Goal: Task Accomplishment & Management: Use online tool/utility

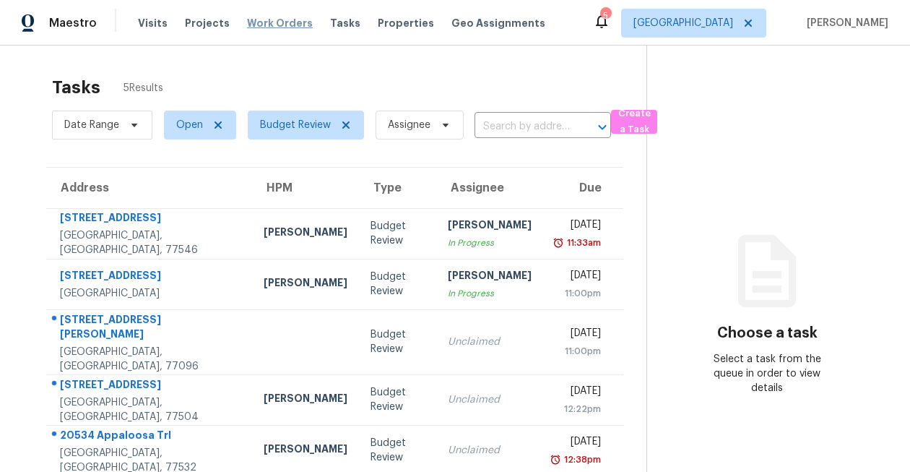
click at [254, 25] on span "Work Orders" at bounding box center [280, 23] width 66 height 14
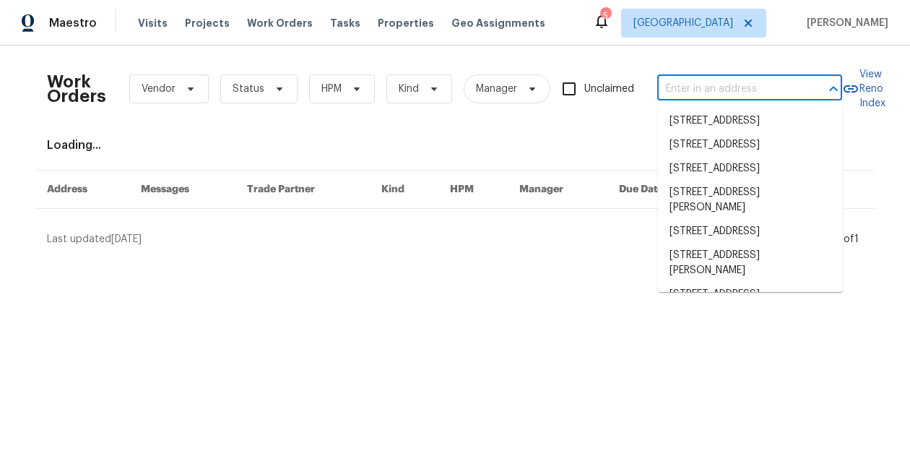
click at [720, 92] on input "text" at bounding box center [729, 89] width 144 height 22
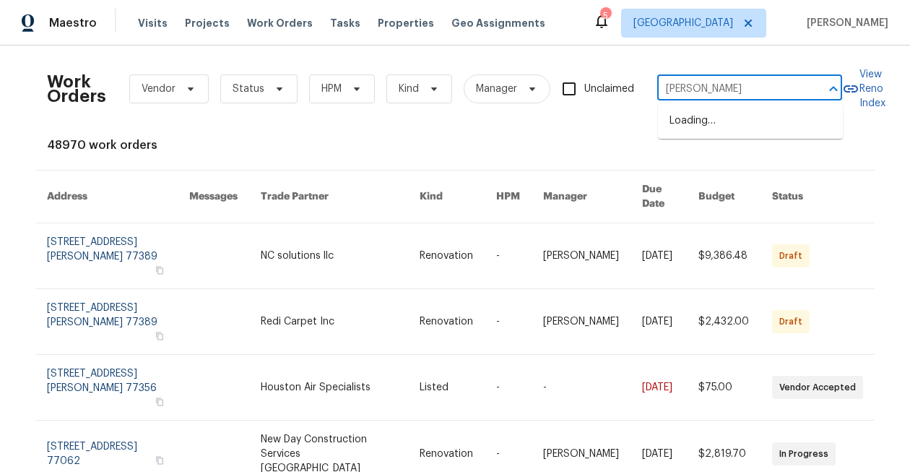
type input "winston store"
click at [697, 133] on li "1911 Winston Store Loop, Richmond, TX 77469" at bounding box center [750, 121] width 185 height 24
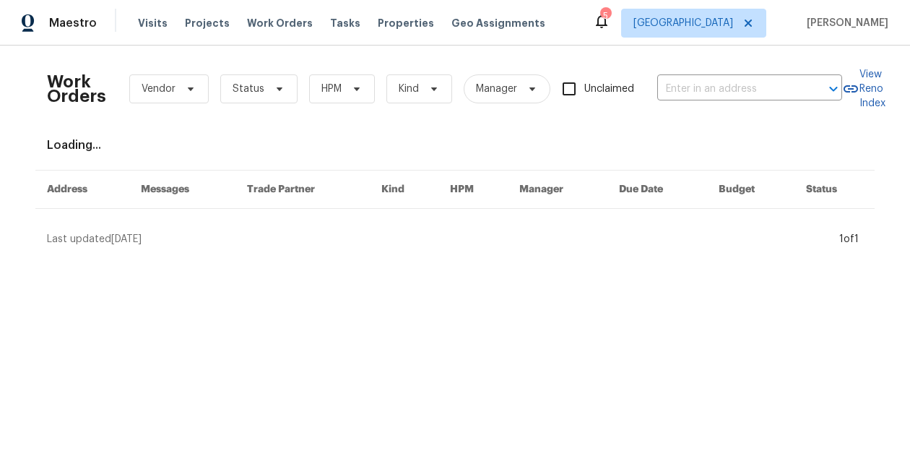
type input "1911 Winston Store Loop, Richmond, TX 77469"
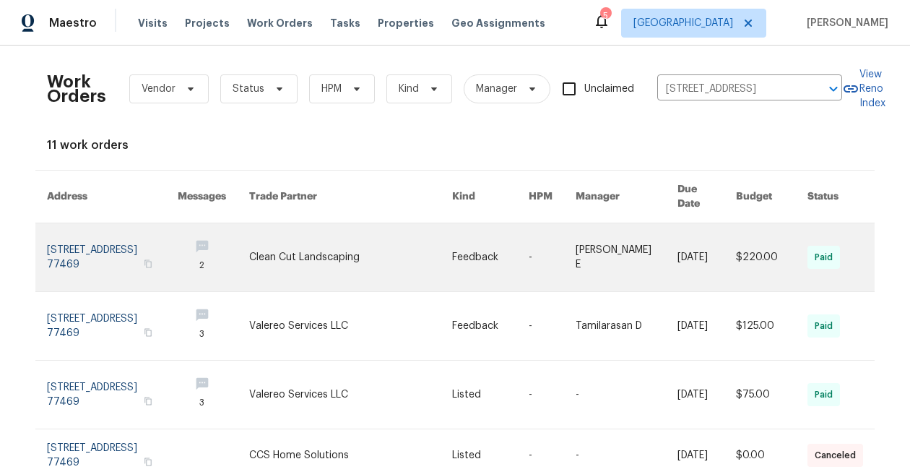
click at [87, 234] on link at bounding box center [112, 257] width 131 height 68
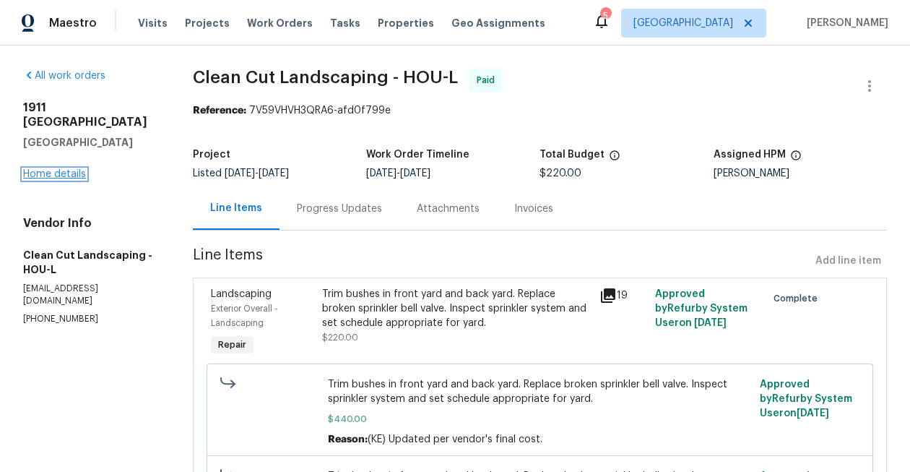
click at [51, 169] on link "Home details" at bounding box center [54, 174] width 63 height 10
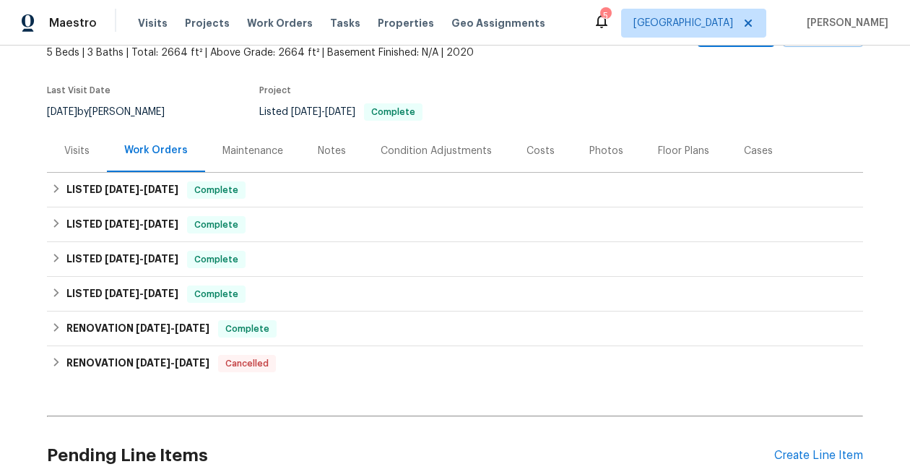
scroll to position [220, 0]
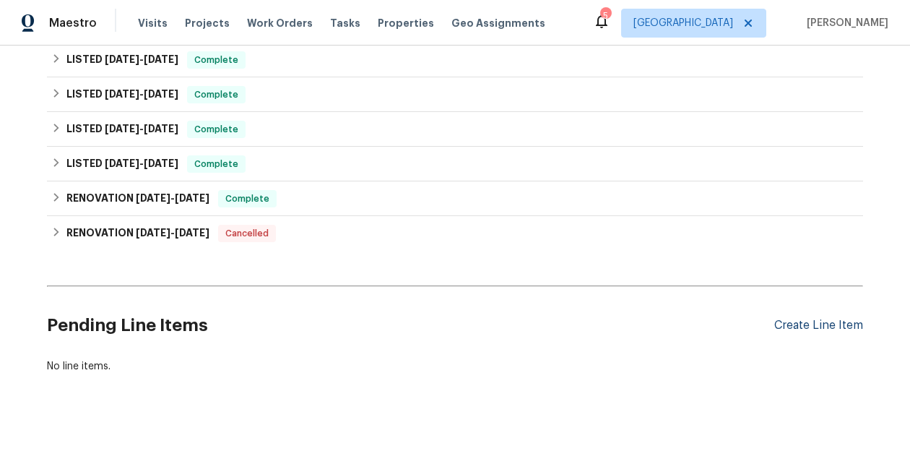
click at [806, 329] on div "Create Line Item" at bounding box center [819, 326] width 89 height 14
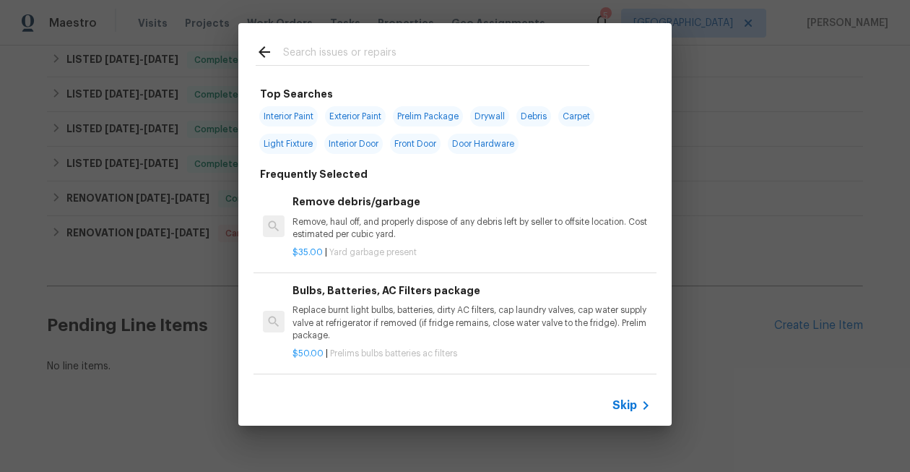
click at [298, 118] on span "Interior Paint" at bounding box center [288, 116] width 59 height 20
type input "Interior Paint"
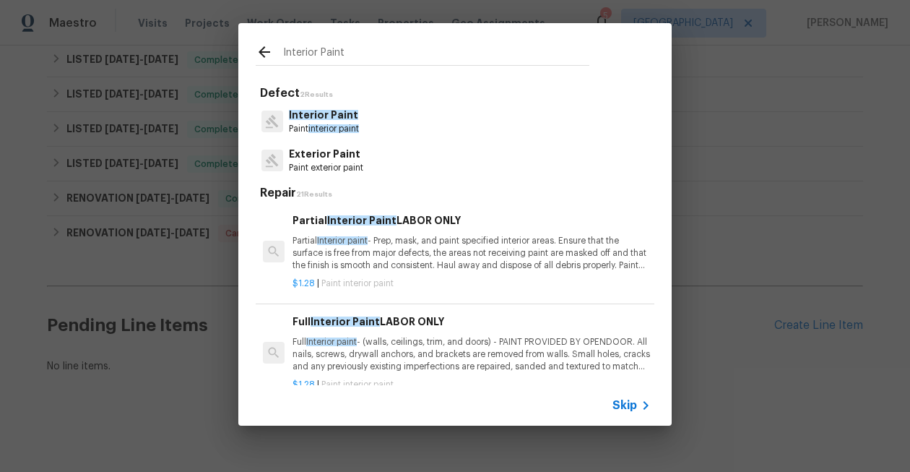
click at [337, 121] on p "Interior Paint" at bounding box center [324, 115] width 70 height 15
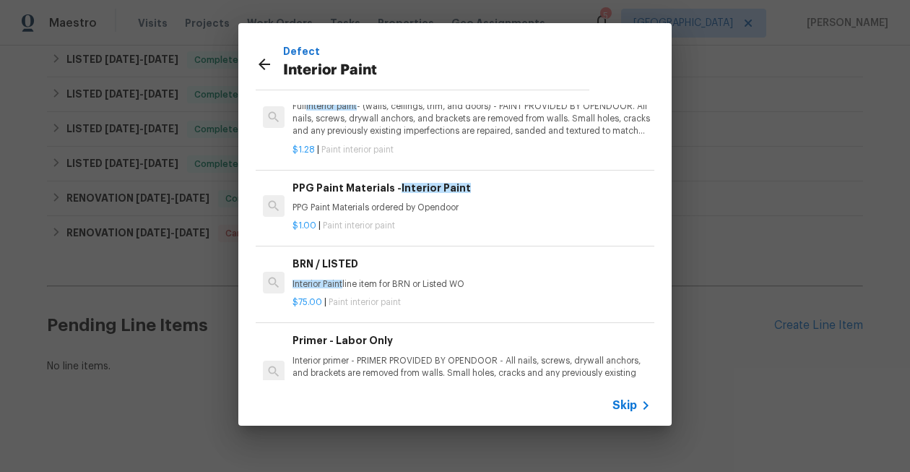
scroll to position [49, 0]
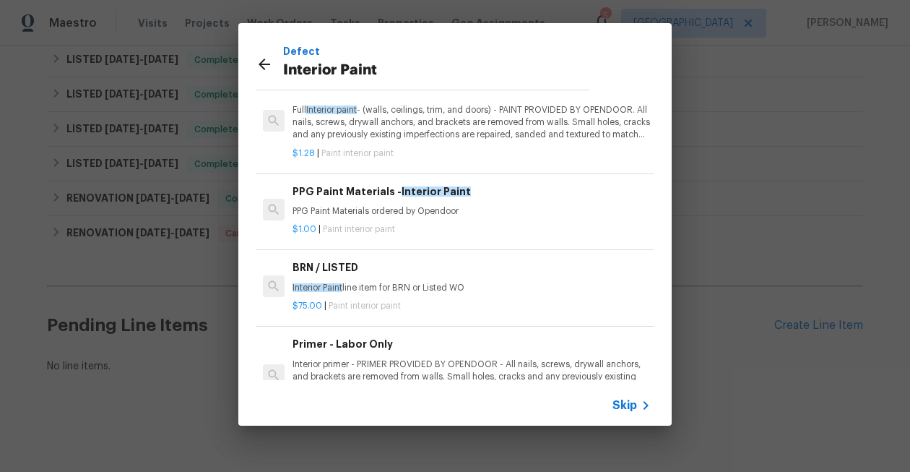
click at [638, 402] on icon at bounding box center [645, 405] width 17 height 17
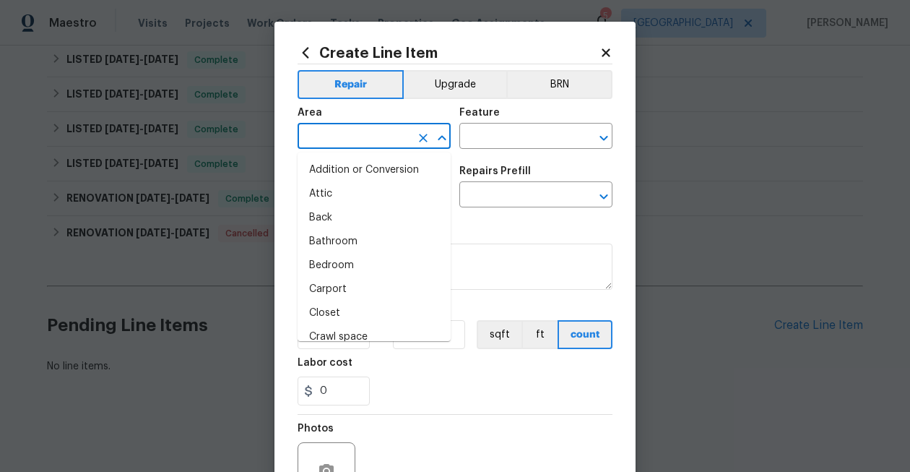
click at [394, 149] on input "text" at bounding box center [354, 137] width 113 height 22
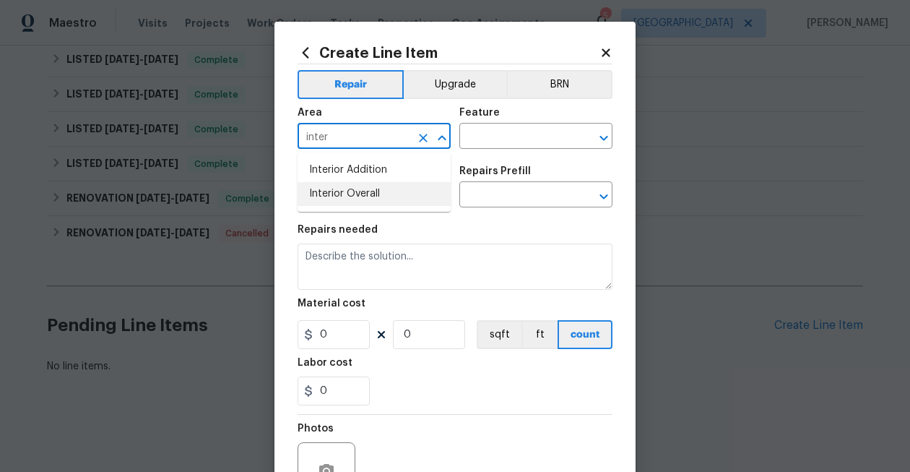
click at [345, 194] on li "Interior Overall" at bounding box center [374, 194] width 153 height 24
type input "Interior Overall"
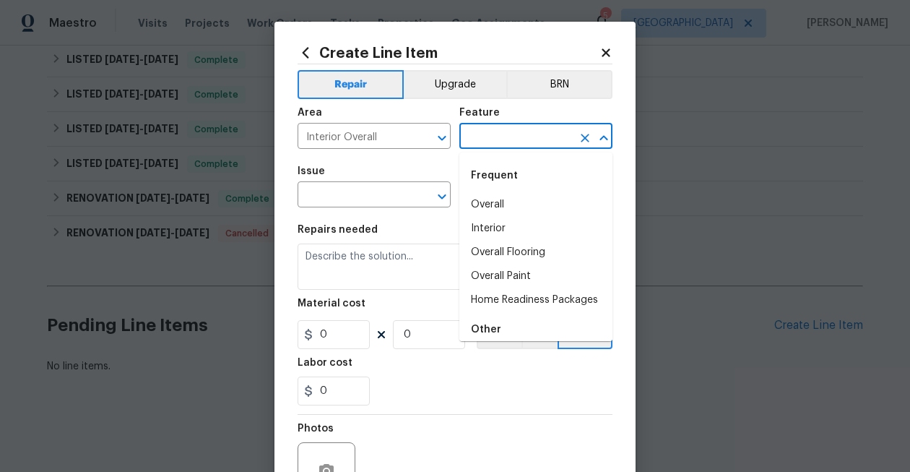
click at [503, 131] on input "text" at bounding box center [516, 137] width 113 height 22
click at [506, 275] on li "Overall Paint" at bounding box center [536, 276] width 153 height 24
type input "Overall Paint"
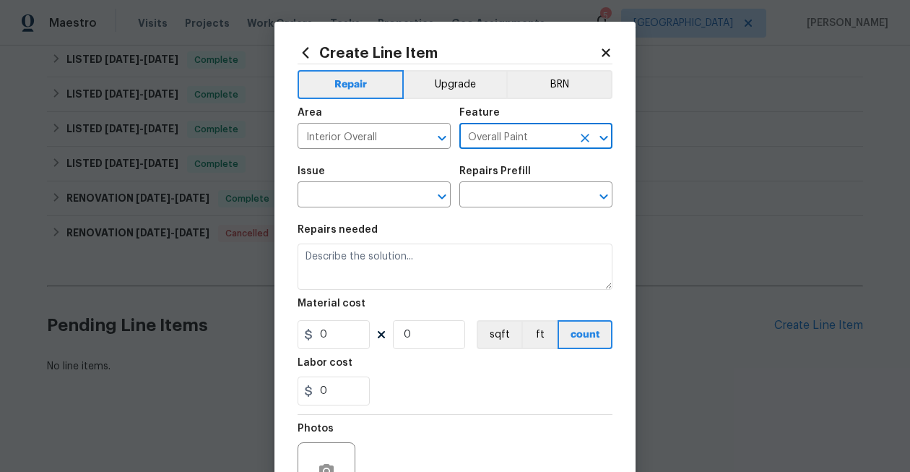
click at [363, 181] on div "Issue" at bounding box center [374, 175] width 153 height 19
click at [366, 192] on input "text" at bounding box center [354, 196] width 113 height 22
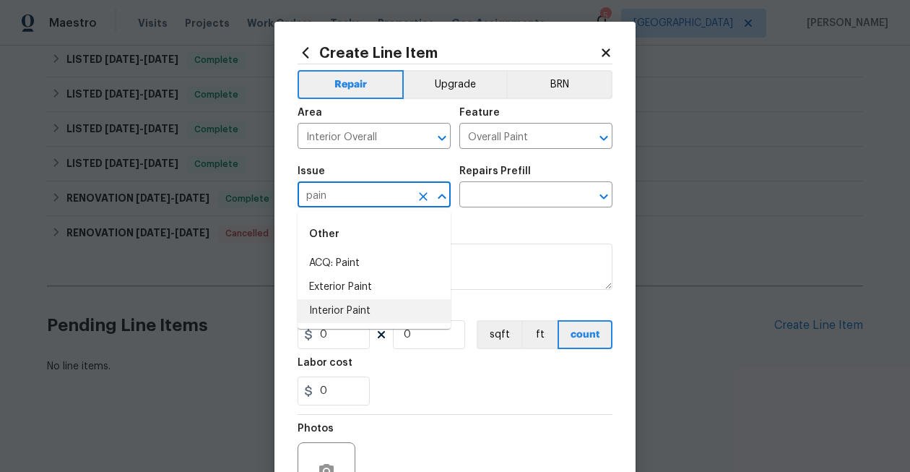
click at [353, 312] on li "Interior Paint" at bounding box center [374, 311] width 153 height 24
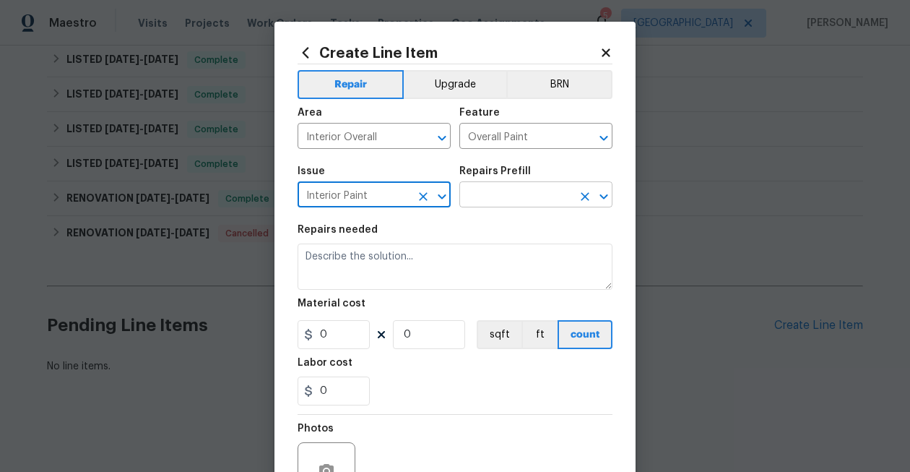
type input "Interior Paint"
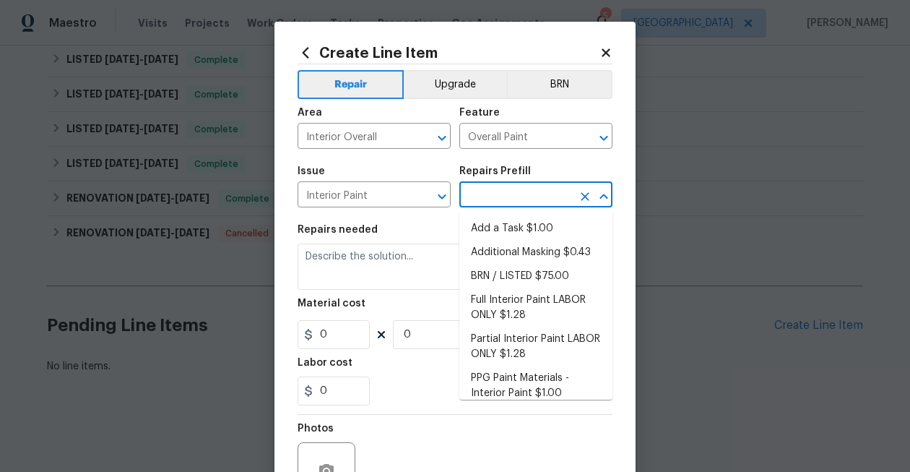
click at [490, 199] on input "text" at bounding box center [516, 196] width 113 height 22
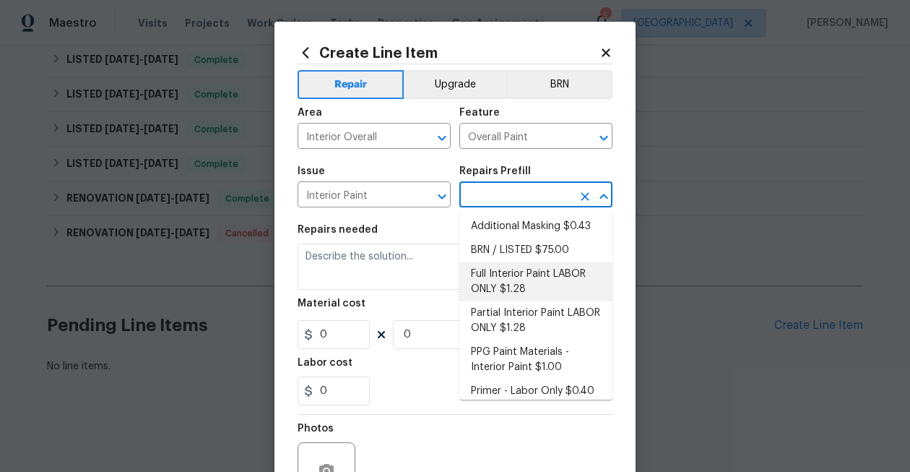
scroll to position [35, 0]
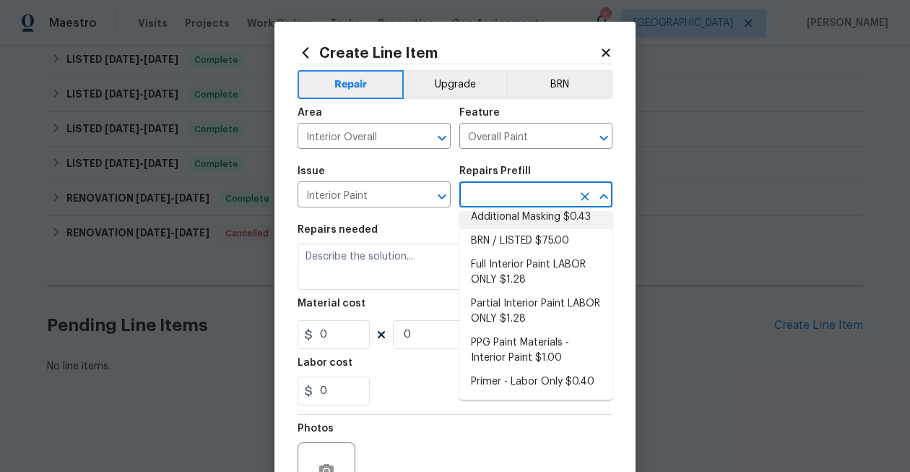
click at [605, 51] on icon at bounding box center [606, 52] width 8 height 8
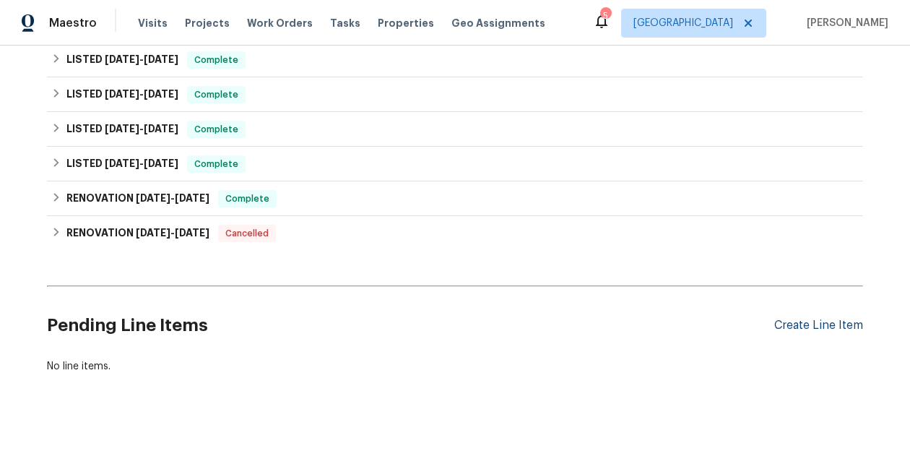
click at [817, 322] on div "Create Line Item" at bounding box center [819, 326] width 89 height 14
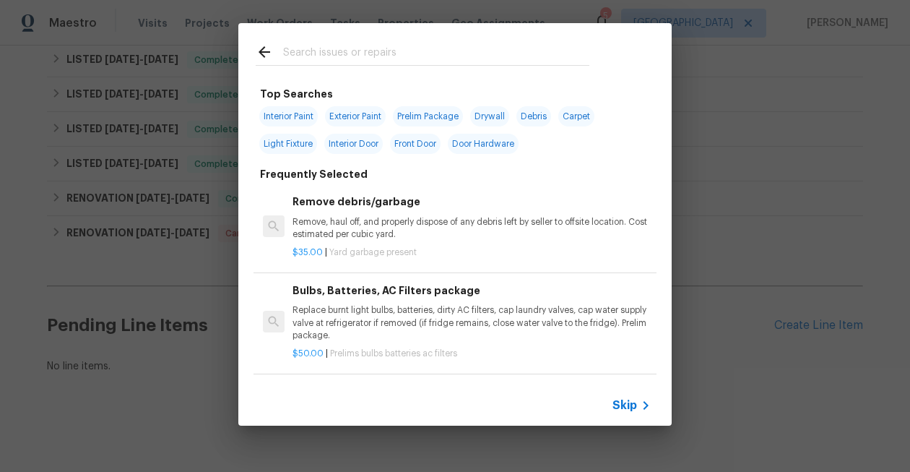
click at [628, 400] on span "Skip" at bounding box center [625, 405] width 25 height 14
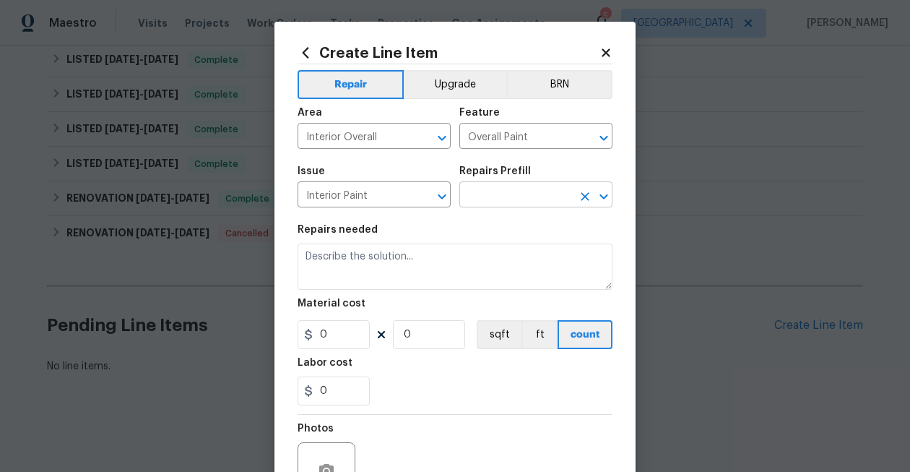
click at [526, 202] on input "text" at bounding box center [516, 196] width 113 height 22
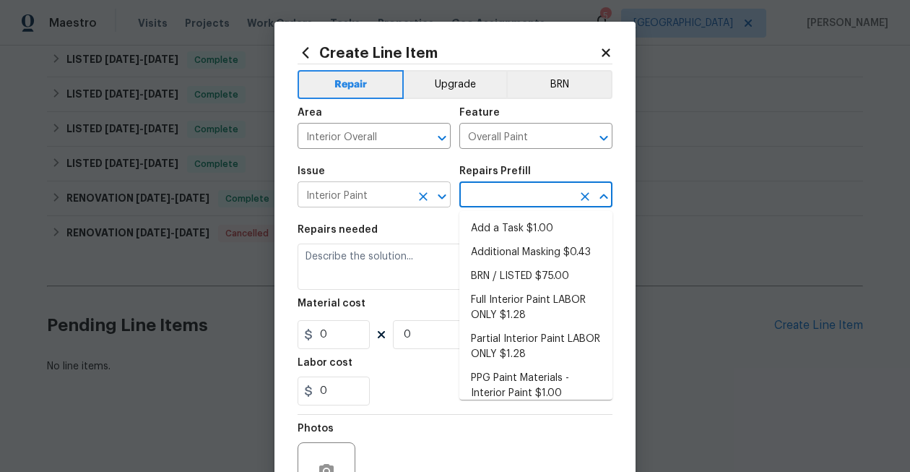
click at [384, 199] on input "Interior Paint" at bounding box center [354, 196] width 113 height 22
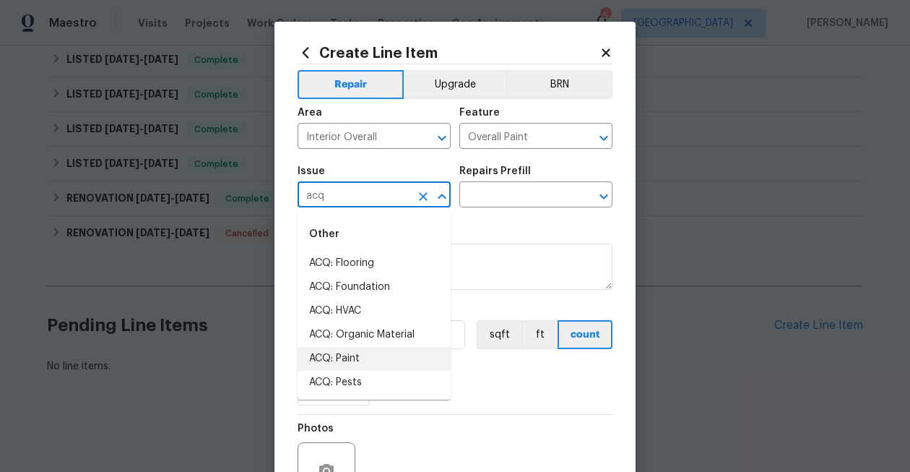
click at [363, 361] on li "ACQ: Paint" at bounding box center [374, 359] width 153 height 24
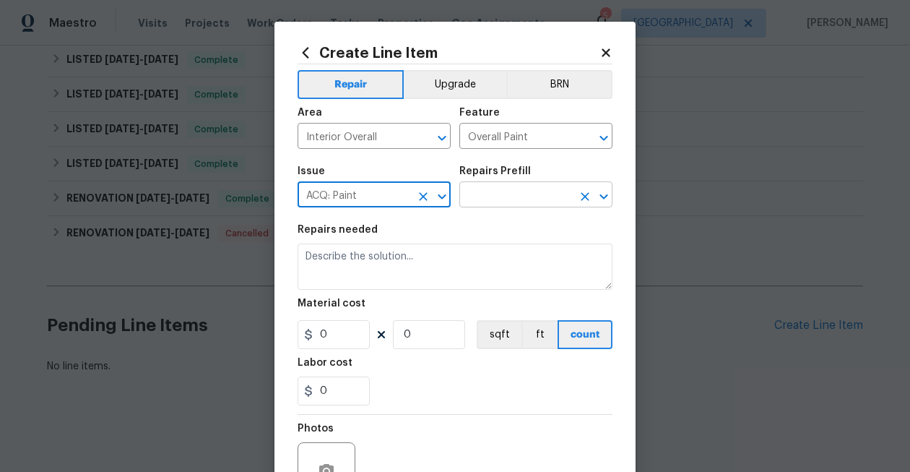
click at [502, 189] on input "text" at bounding box center [516, 196] width 113 height 22
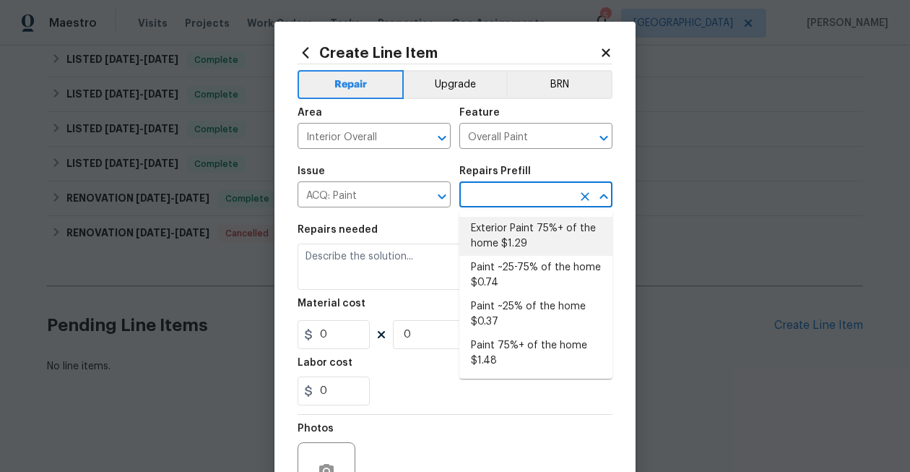
click at [586, 197] on icon "Clear" at bounding box center [585, 196] width 9 height 9
click at [387, 192] on input "ACQ: Paint" at bounding box center [354, 196] width 113 height 22
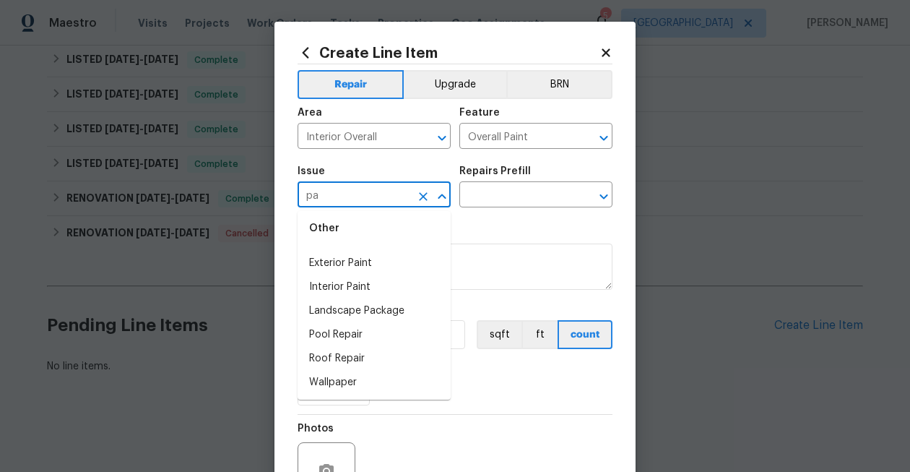
scroll to position [92, 0]
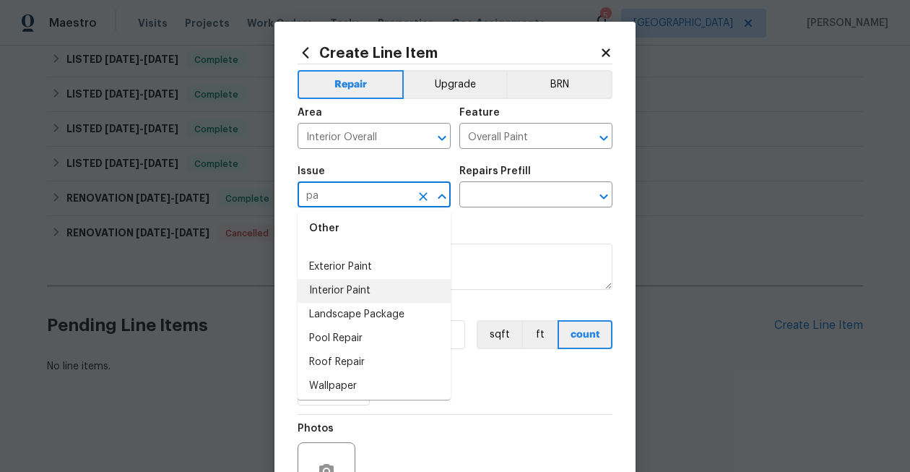
click at [389, 289] on li "Interior Paint" at bounding box center [374, 291] width 153 height 24
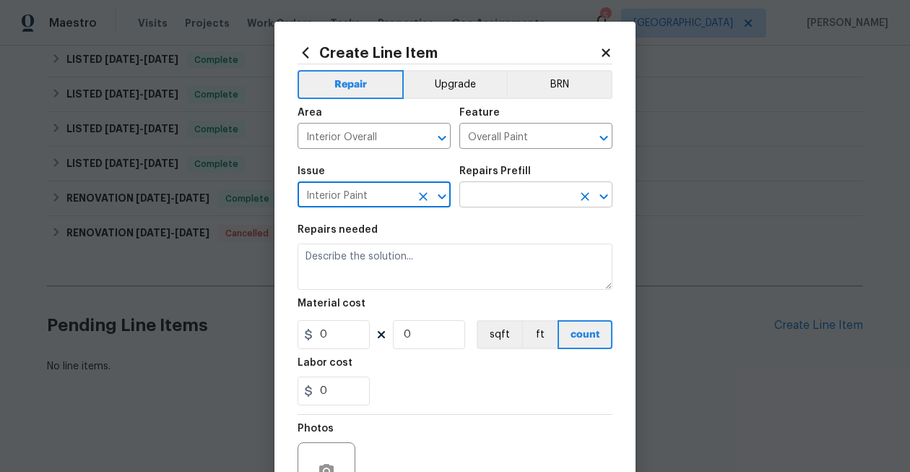
type input "Interior Paint"
click at [509, 199] on input "text" at bounding box center [516, 196] width 113 height 22
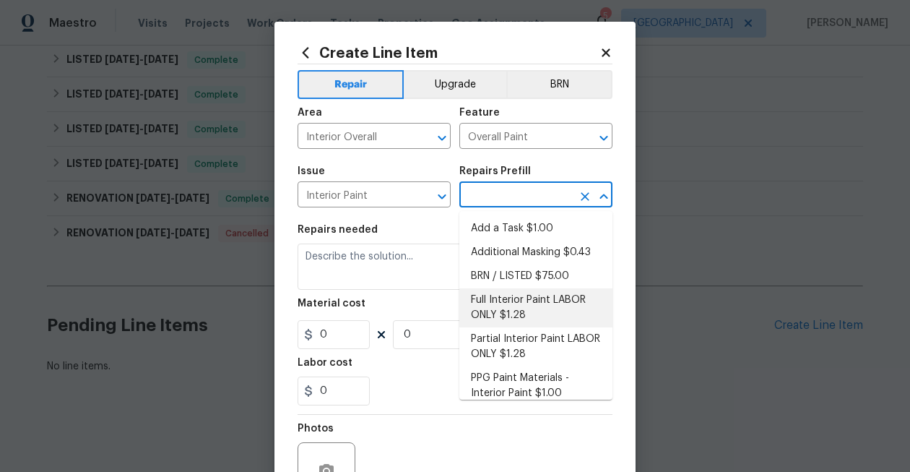
scroll to position [35, 0]
click at [606, 53] on icon at bounding box center [606, 52] width 8 height 8
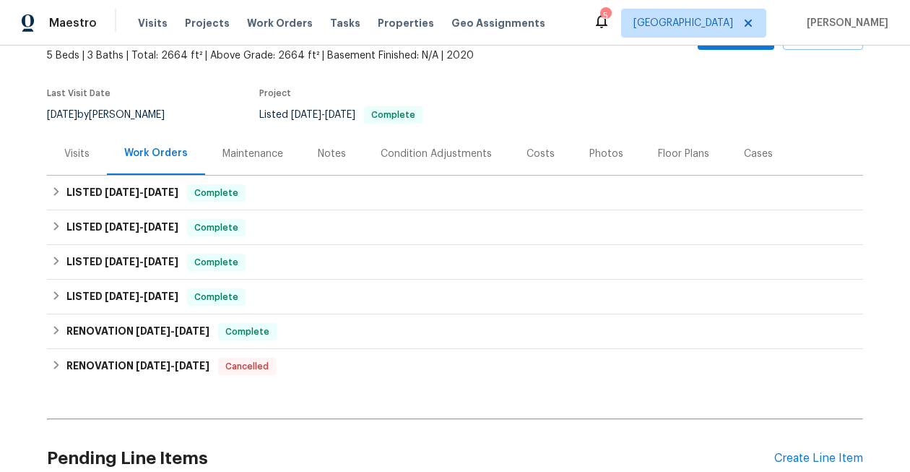
scroll to position [0, 0]
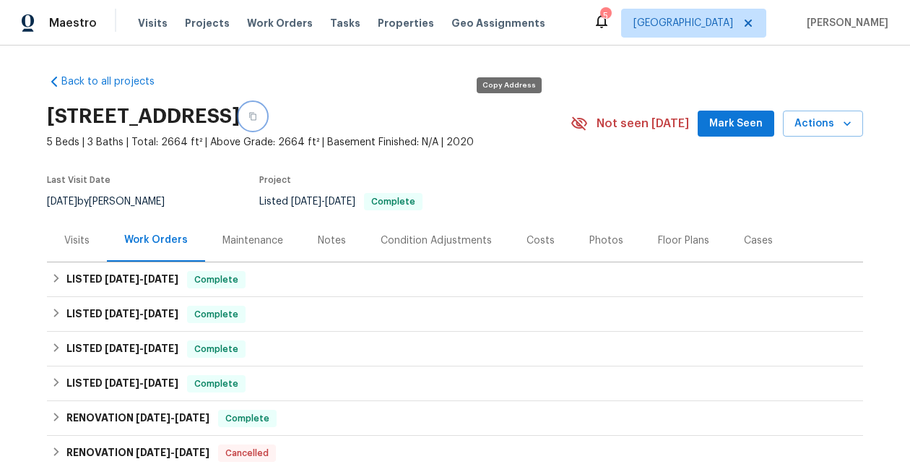
click at [257, 117] on icon "button" at bounding box center [253, 116] width 9 height 9
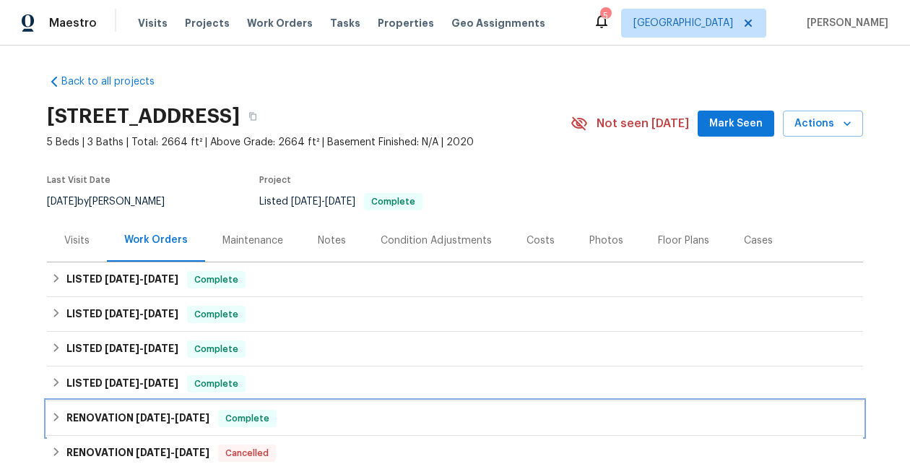
click at [192, 415] on span "1/21/25" at bounding box center [192, 418] width 35 height 10
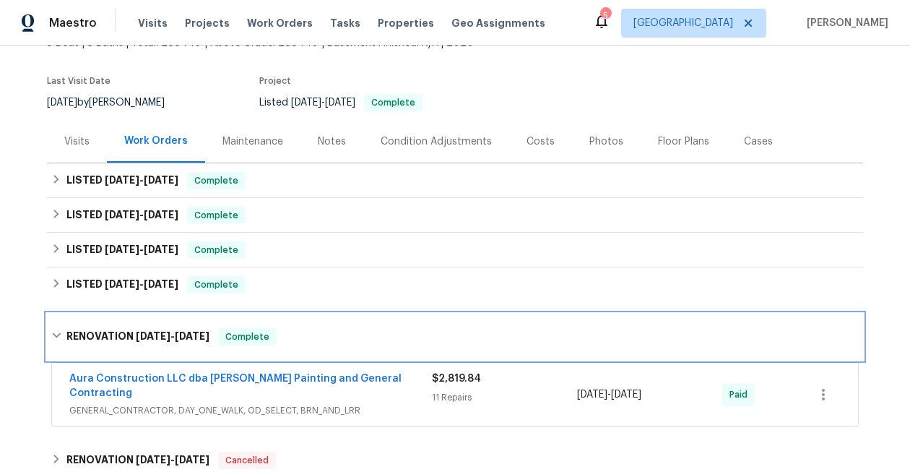
scroll to position [314, 0]
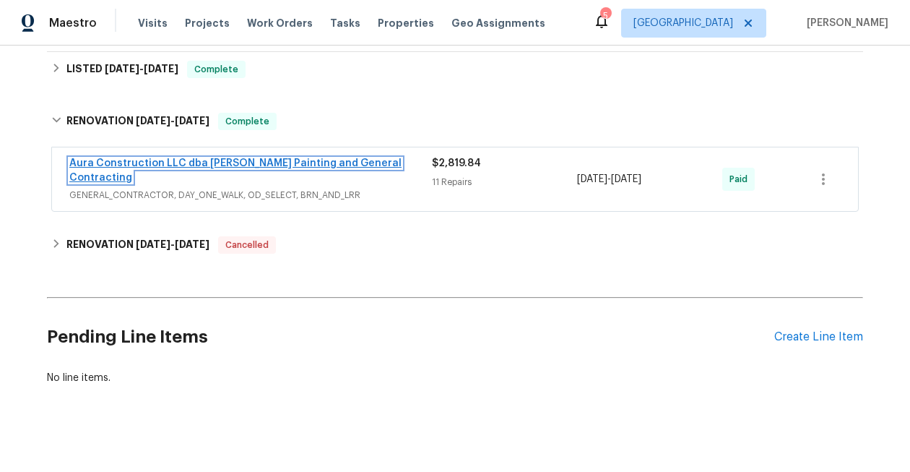
click at [285, 166] on link "Aura Construction LLC dba Logan's Painting and General Contracting" at bounding box center [235, 170] width 332 height 25
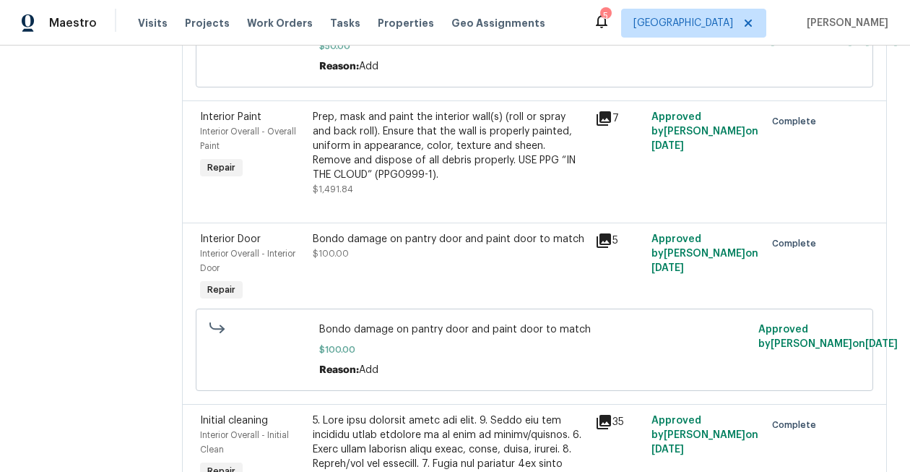
scroll to position [675, 0]
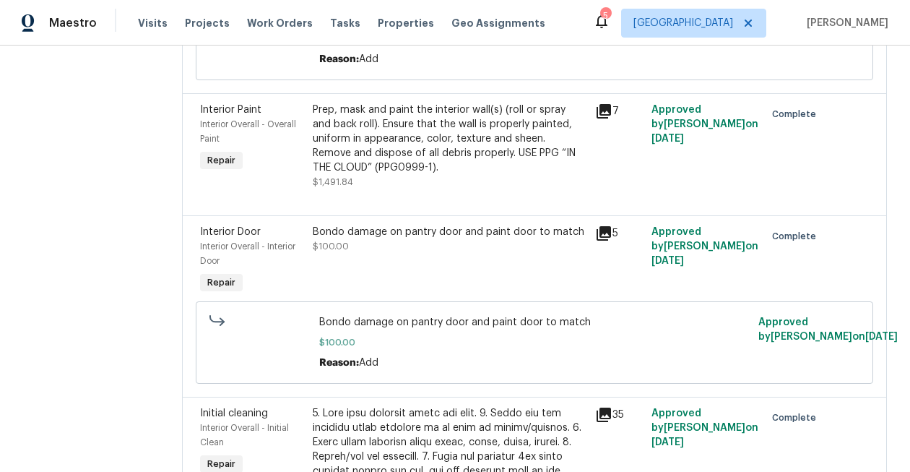
click at [394, 135] on div "Prep, mask and paint the interior wall(s) (roll or spray and back roll). Ensure…" at bounding box center [450, 139] width 274 height 72
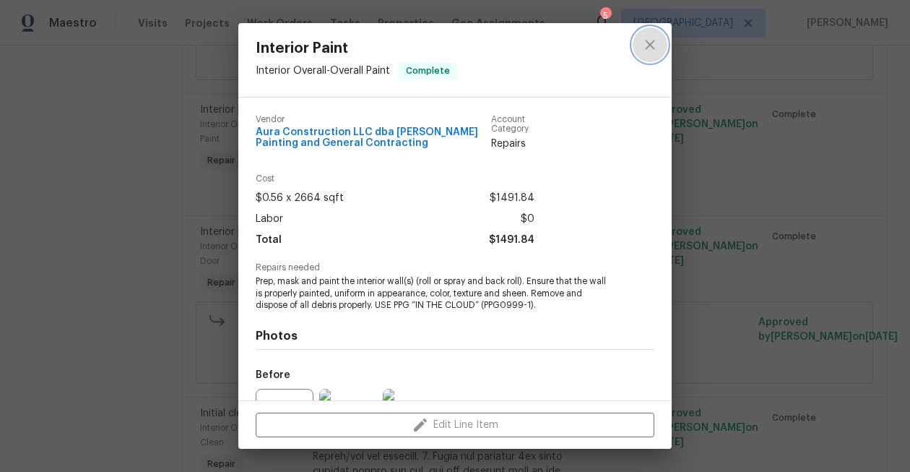
click at [652, 48] on icon "close" at bounding box center [650, 44] width 17 height 17
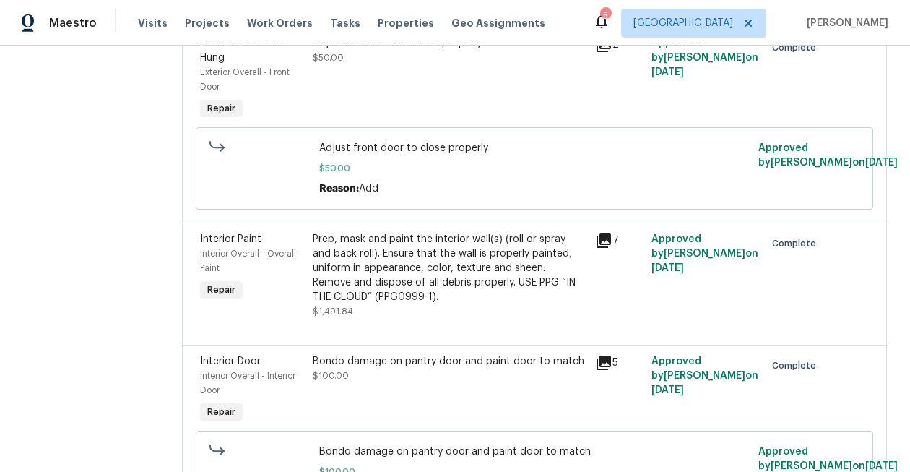
scroll to position [546, 0]
click at [499, 269] on div "Prep, mask and paint the interior wall(s) (roll or spray and back roll). Ensure…" at bounding box center [450, 267] width 274 height 72
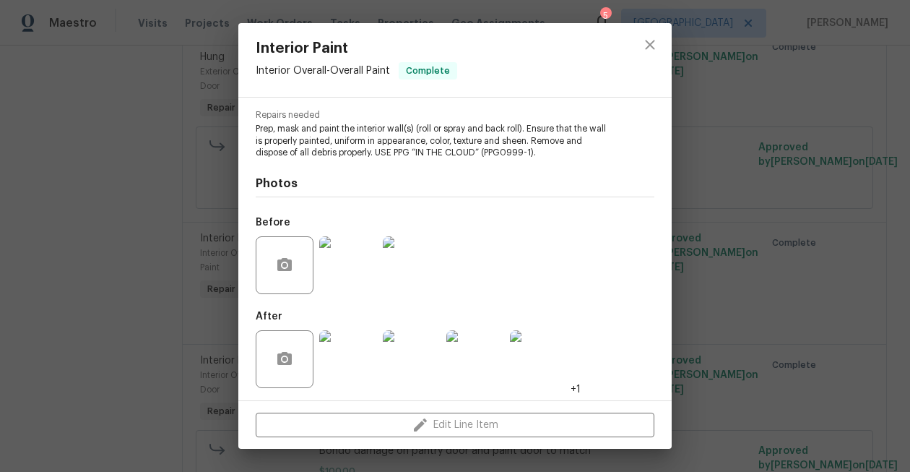
scroll to position [155, 0]
click at [419, 356] on img at bounding box center [412, 357] width 58 height 58
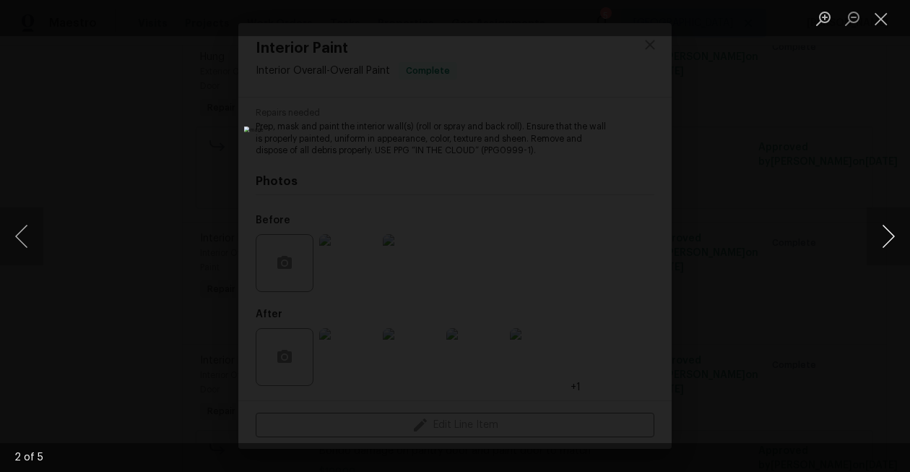
click at [886, 242] on button "Next image" at bounding box center [888, 236] width 43 height 58
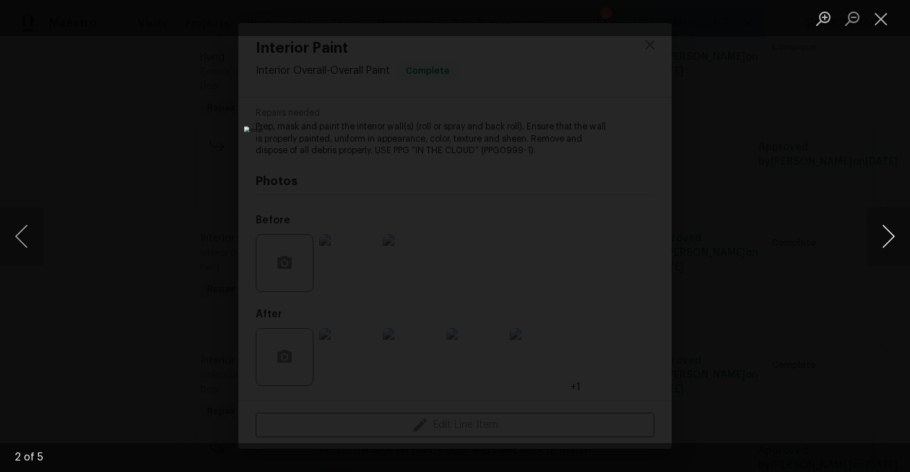
click at [886, 242] on button "Next image" at bounding box center [888, 236] width 43 height 58
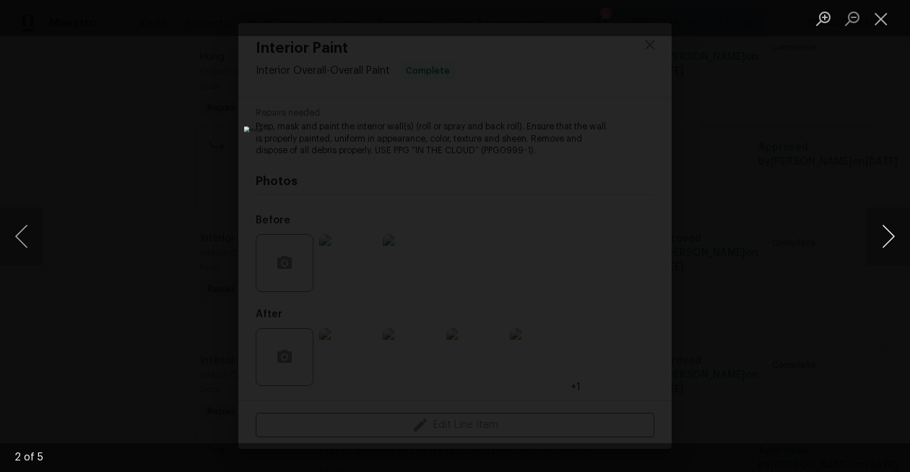
click at [886, 242] on button "Next image" at bounding box center [888, 236] width 43 height 58
click at [878, 13] on button "Close lightbox" at bounding box center [881, 18] width 29 height 25
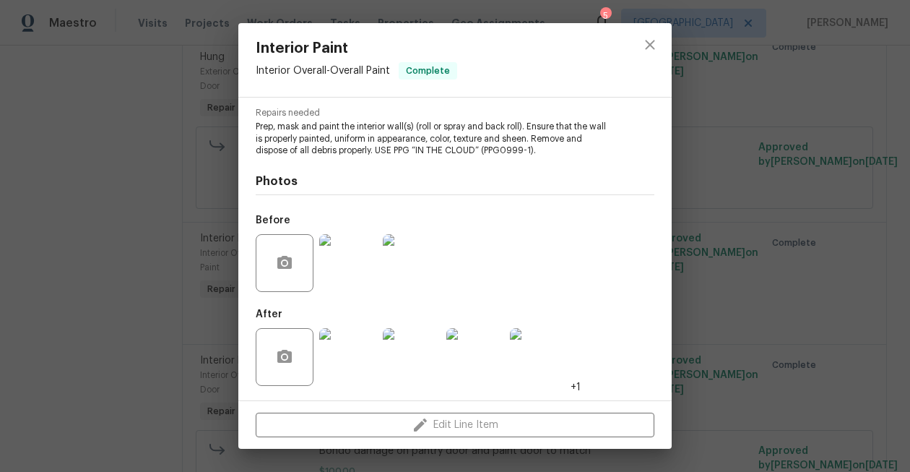
click at [368, 263] on img at bounding box center [348, 263] width 58 height 58
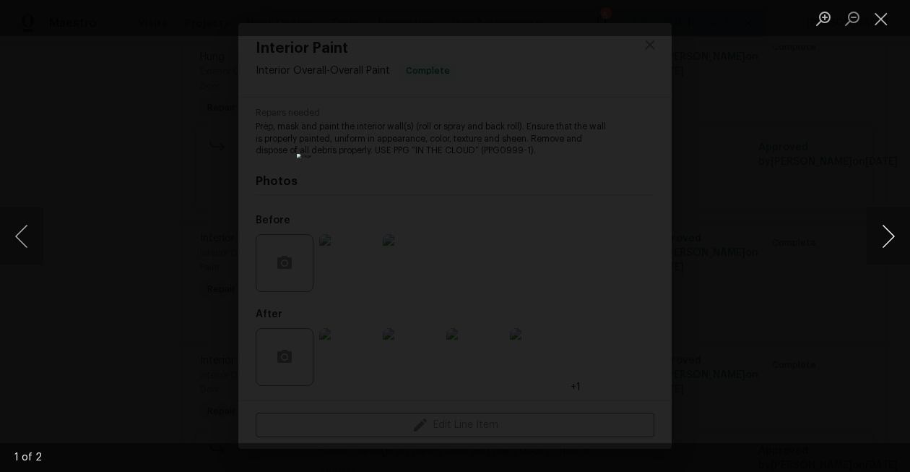
click at [890, 241] on button "Next image" at bounding box center [888, 236] width 43 height 58
click at [888, 25] on button "Close lightbox" at bounding box center [881, 18] width 29 height 25
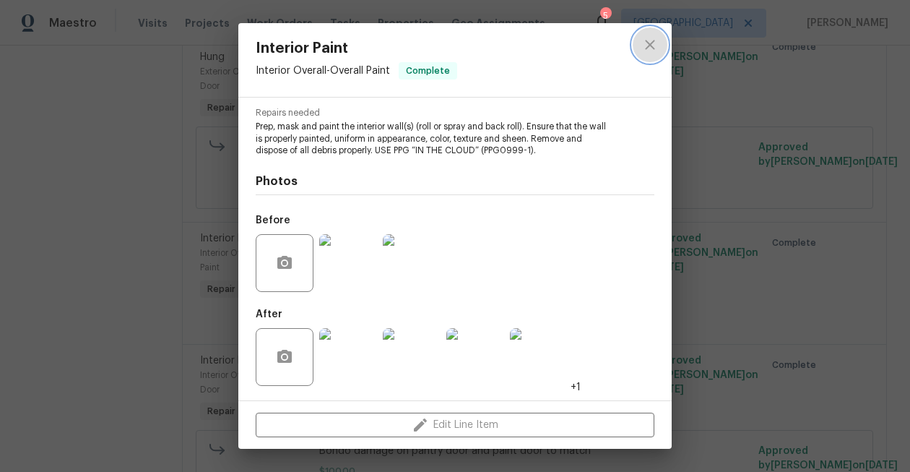
click at [651, 38] on icon "close" at bounding box center [650, 44] width 17 height 17
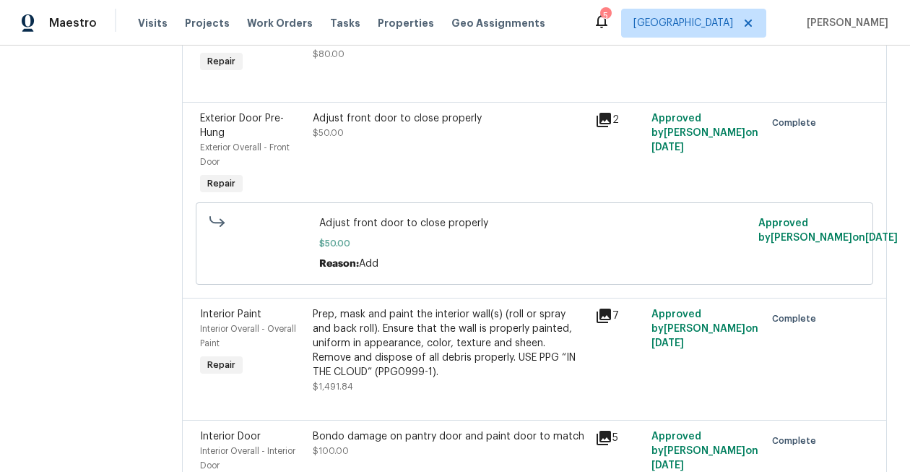
scroll to position [0, 0]
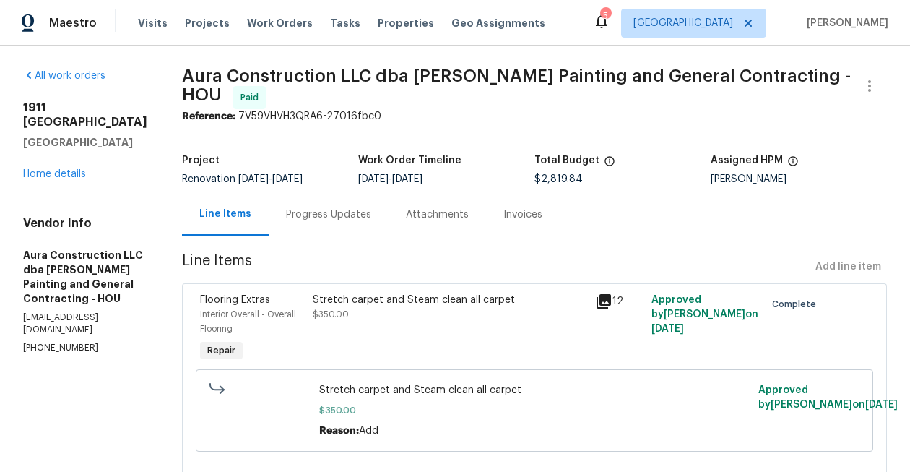
click at [531, 113] on div "Reference: 7V59VHVH3QRA6-27016fbc0" at bounding box center [534, 116] width 705 height 14
click at [46, 179] on link "Home details" at bounding box center [54, 174] width 63 height 10
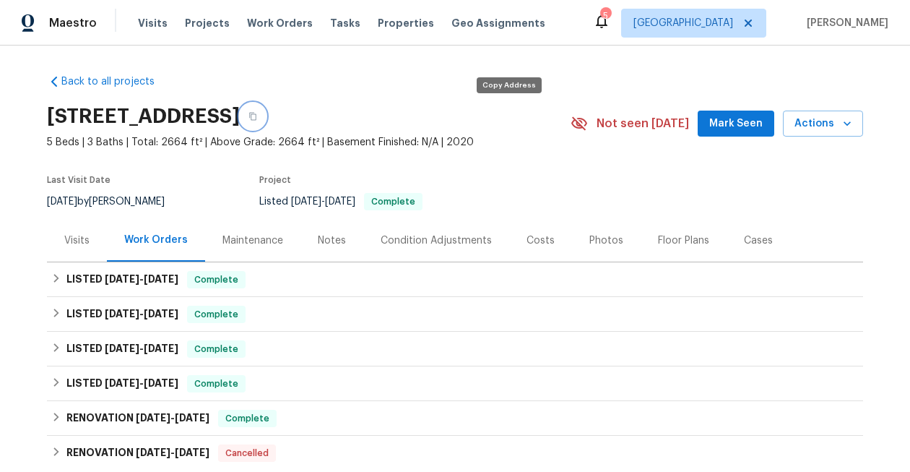
click at [256, 118] on icon "button" at bounding box center [252, 117] width 7 height 8
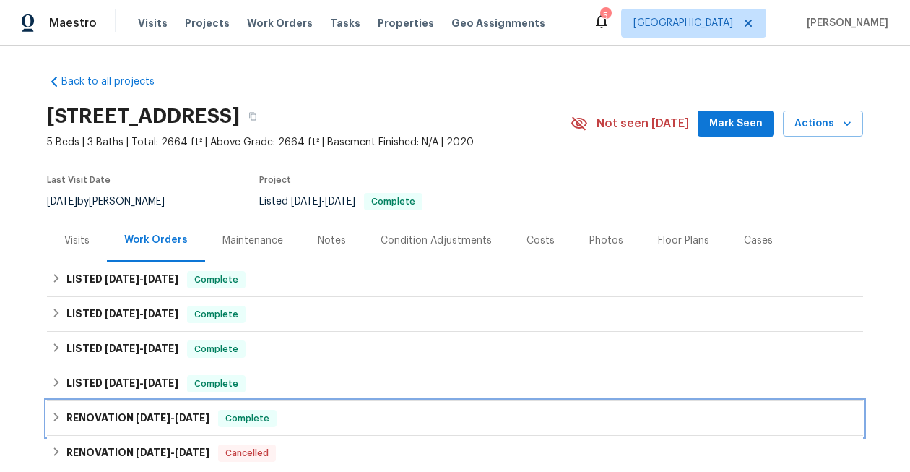
click at [162, 420] on span "1/16/25" at bounding box center [153, 418] width 35 height 10
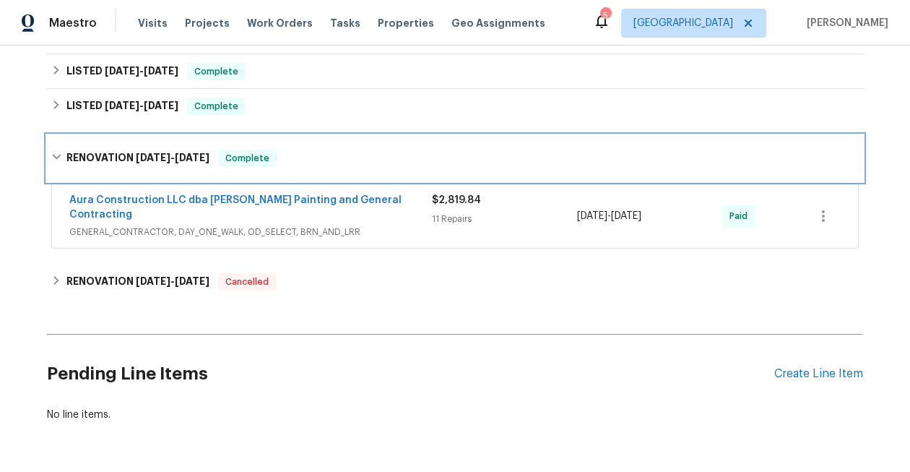
scroll to position [314, 0]
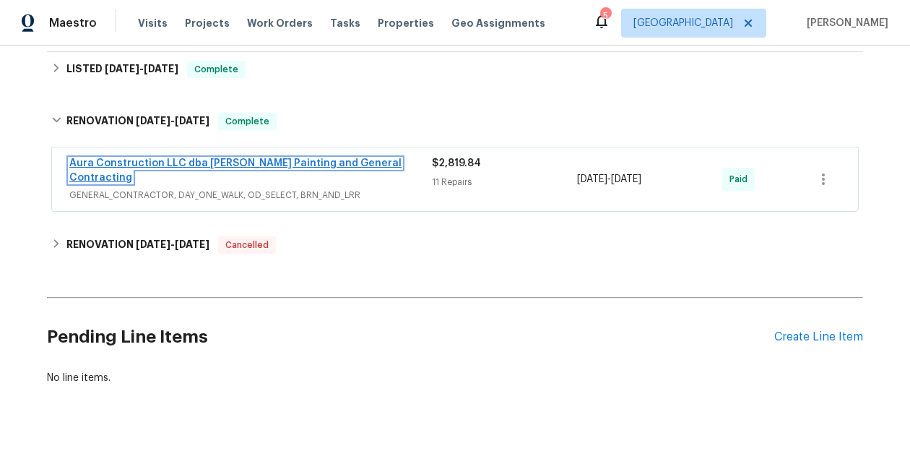
click at [290, 161] on link "Aura Construction LLC dba Logan's Painting and General Contracting" at bounding box center [235, 170] width 332 height 25
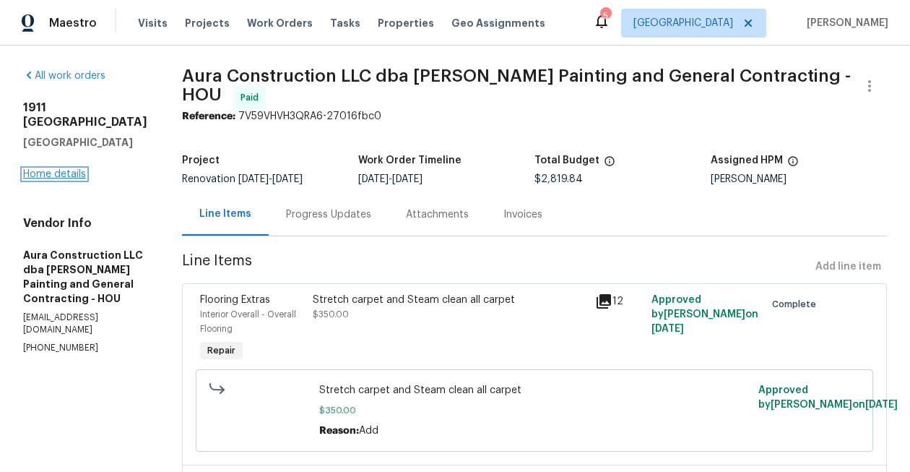
click at [61, 179] on link "Home details" at bounding box center [54, 174] width 63 height 10
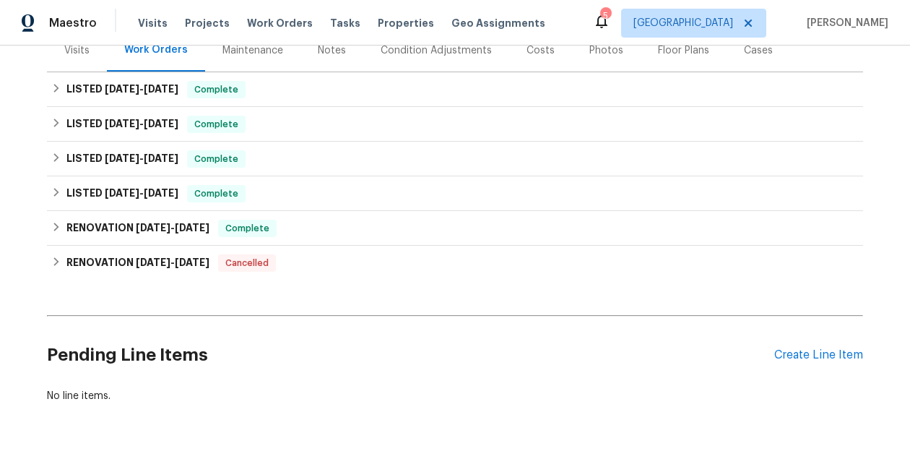
scroll to position [220, 0]
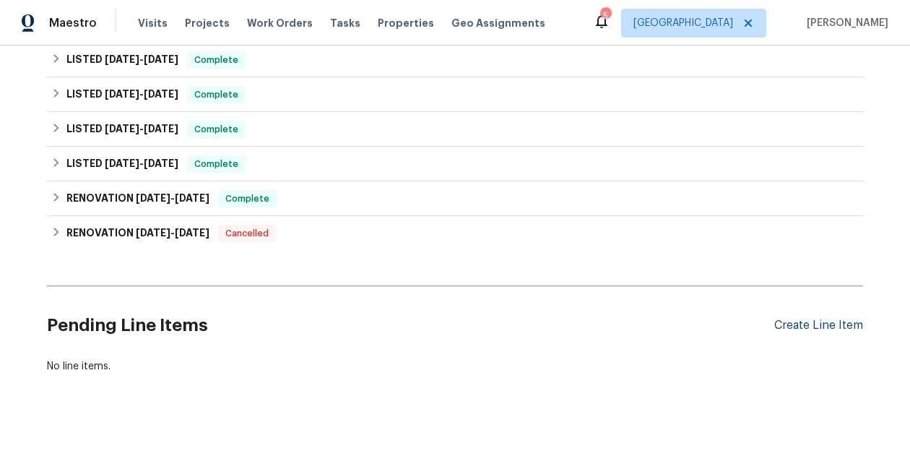
click at [841, 329] on div "Create Line Item" at bounding box center [819, 326] width 89 height 14
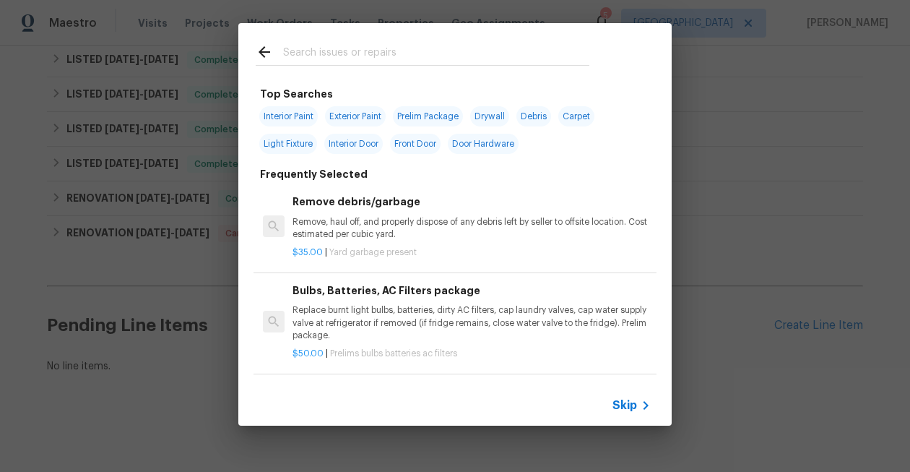
click at [298, 112] on span "Interior Paint" at bounding box center [288, 116] width 59 height 20
type input "Interior Paint"
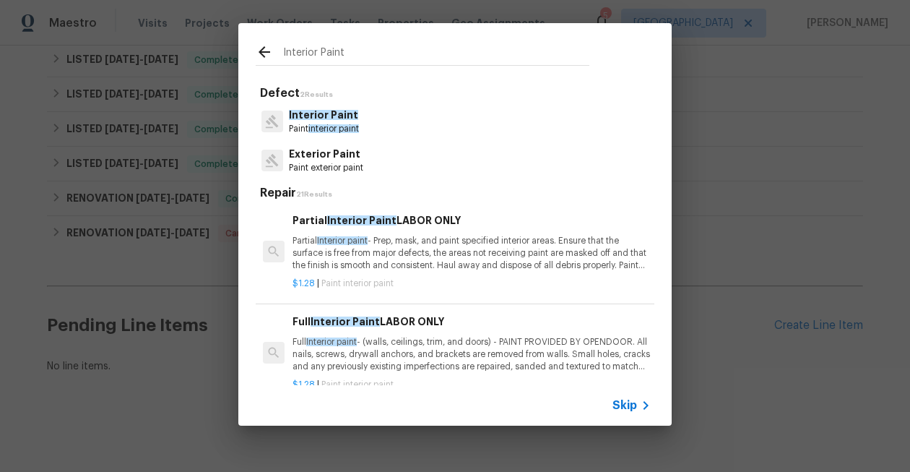
click at [332, 118] on span "Interior Paint" at bounding box center [323, 115] width 69 height 10
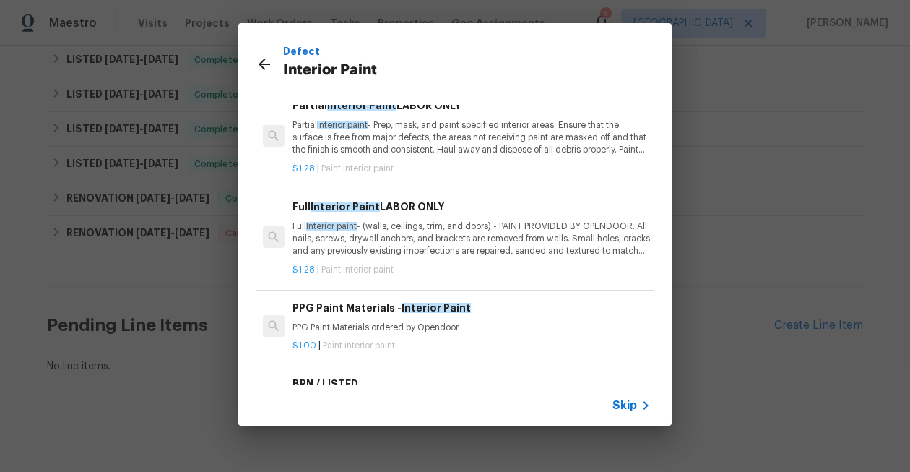
scroll to position [0, 0]
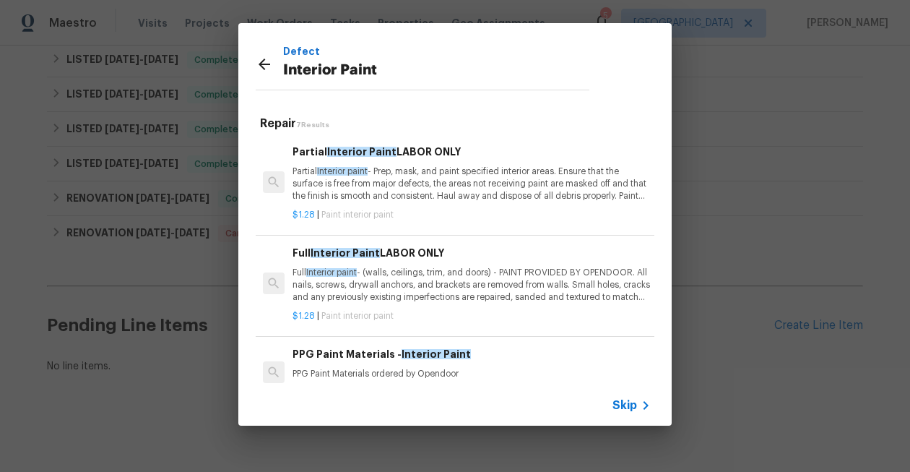
click at [261, 61] on icon at bounding box center [264, 64] width 17 height 17
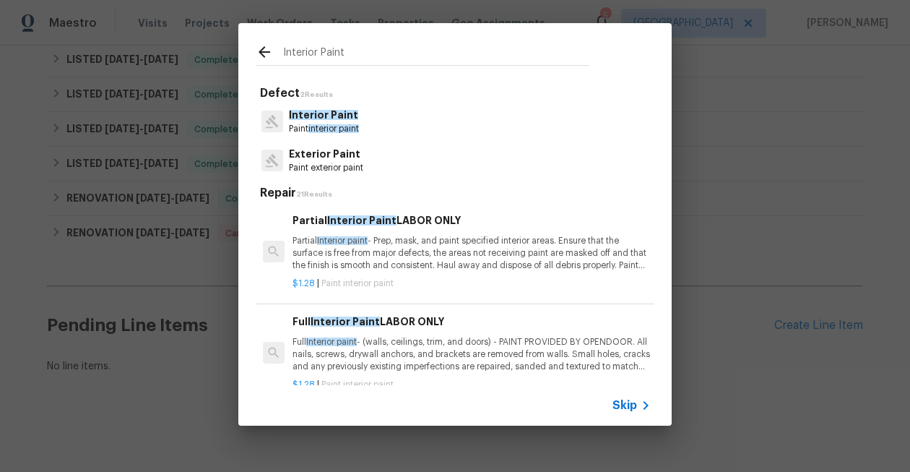
click at [262, 53] on icon at bounding box center [264, 51] width 17 height 17
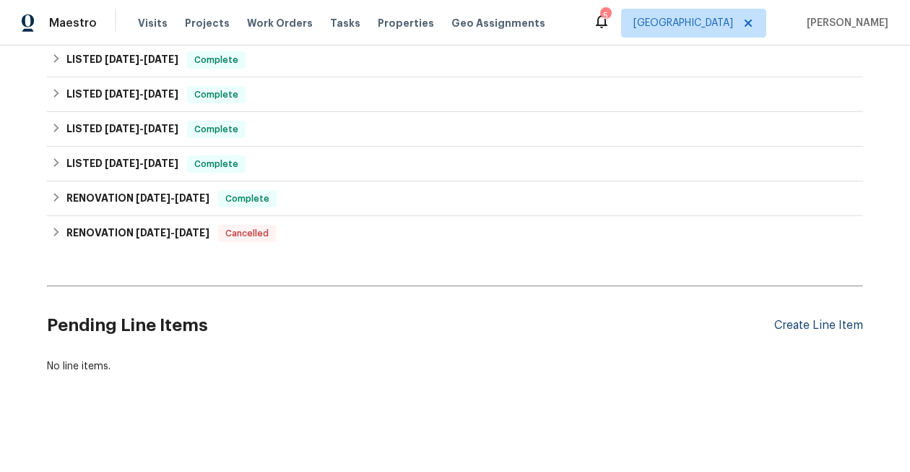
click at [824, 331] on div "Create Line Item" at bounding box center [819, 326] width 89 height 14
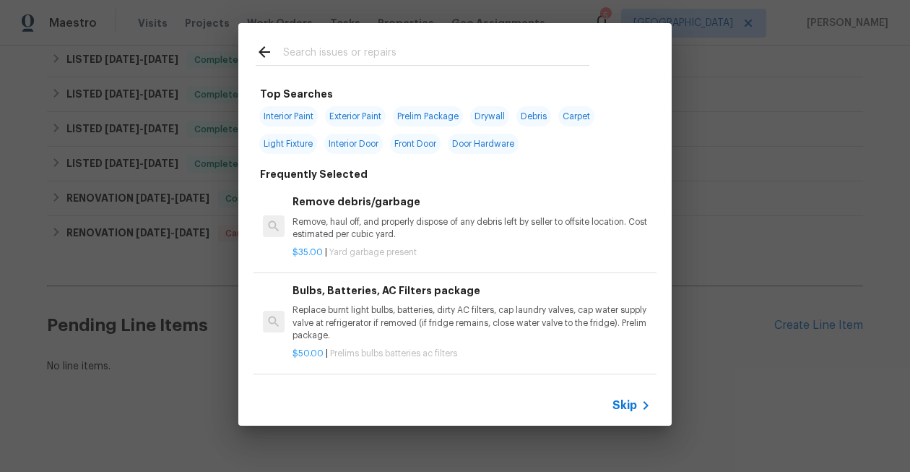
click at [362, 50] on input "text" at bounding box center [436, 54] width 306 height 22
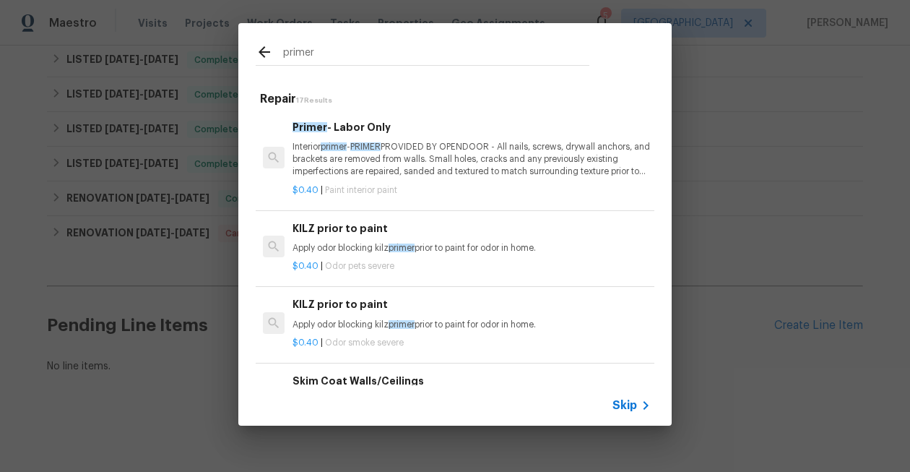
type input "primer"
click at [794, 180] on div "primer Repair 17 Results Primer - Labor Only Interior primer - PRIMER PROVIDED …" at bounding box center [455, 224] width 910 height 449
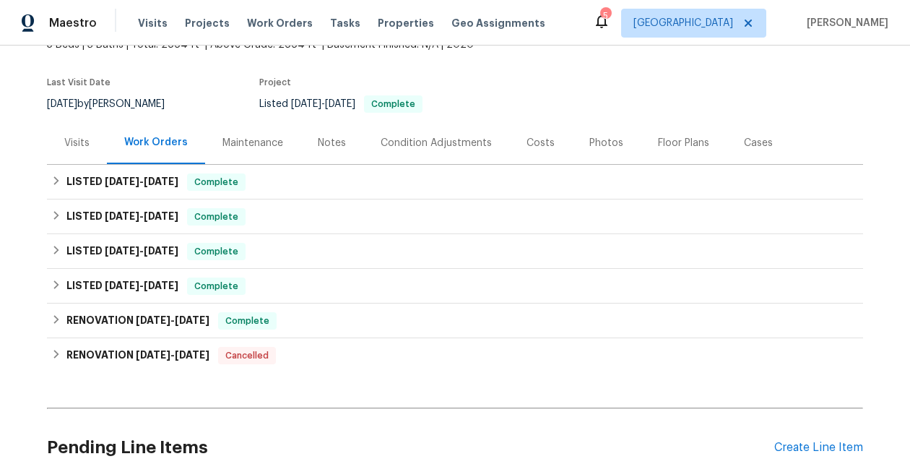
scroll to position [118, 0]
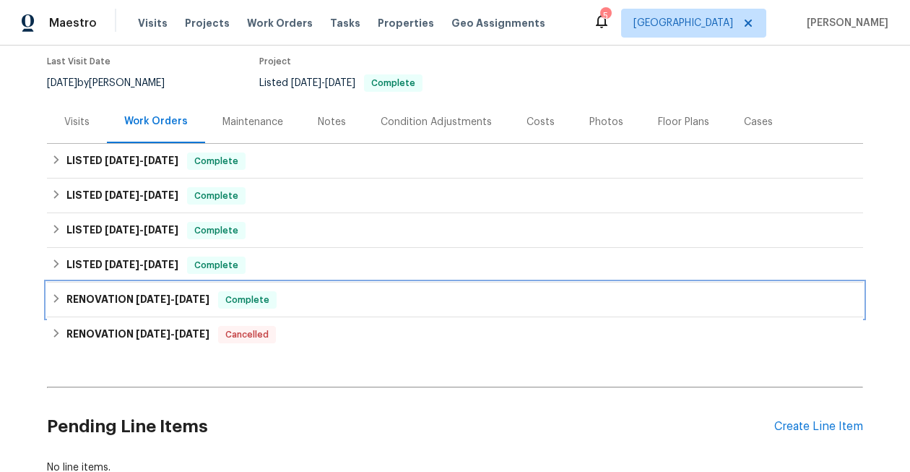
click at [155, 299] on span "1/16/25" at bounding box center [153, 299] width 35 height 10
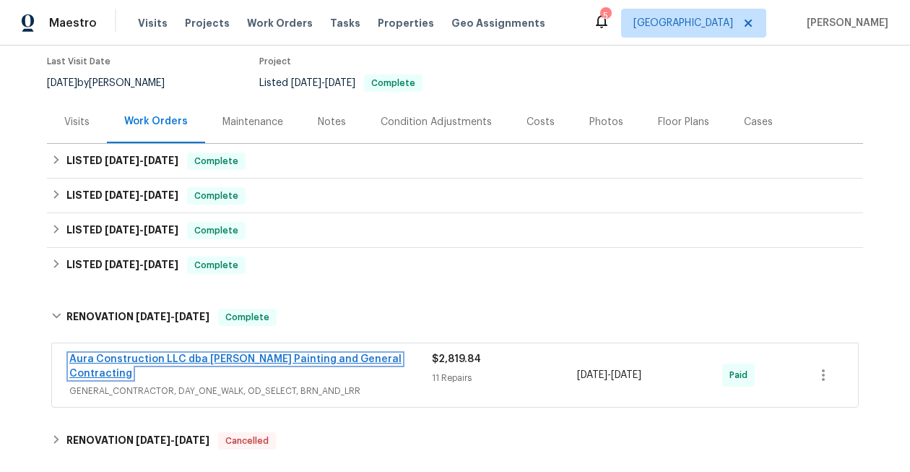
click at [349, 358] on link "Aura Construction LLC dba Logan's Painting and General Contracting" at bounding box center [235, 366] width 332 height 25
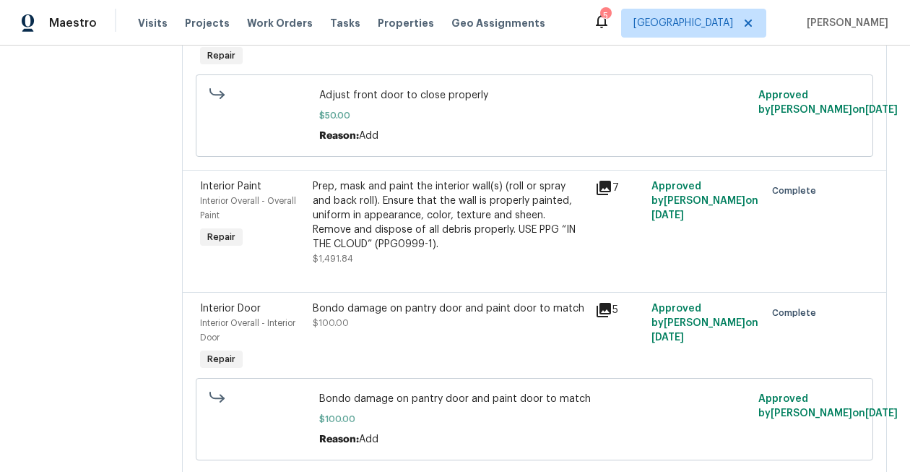
scroll to position [525, 0]
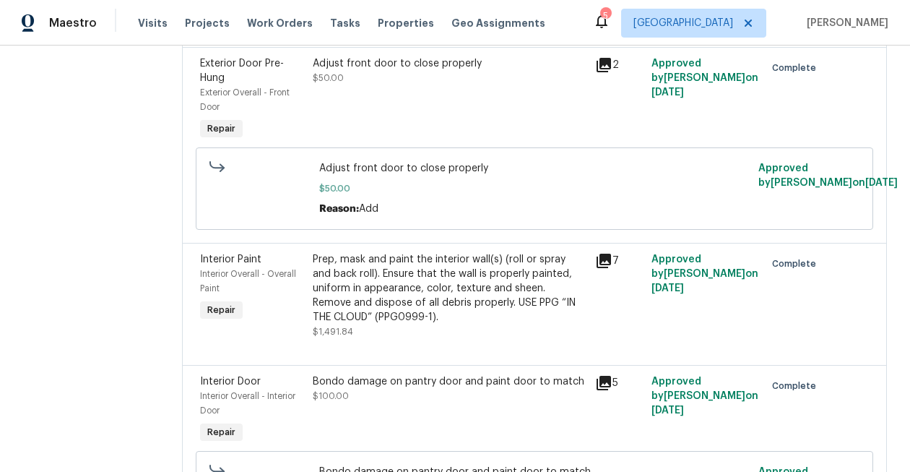
click at [444, 293] on div "Prep, mask and paint the interior wall(s) (roll or spray and back roll). Ensure…" at bounding box center [450, 288] width 274 height 72
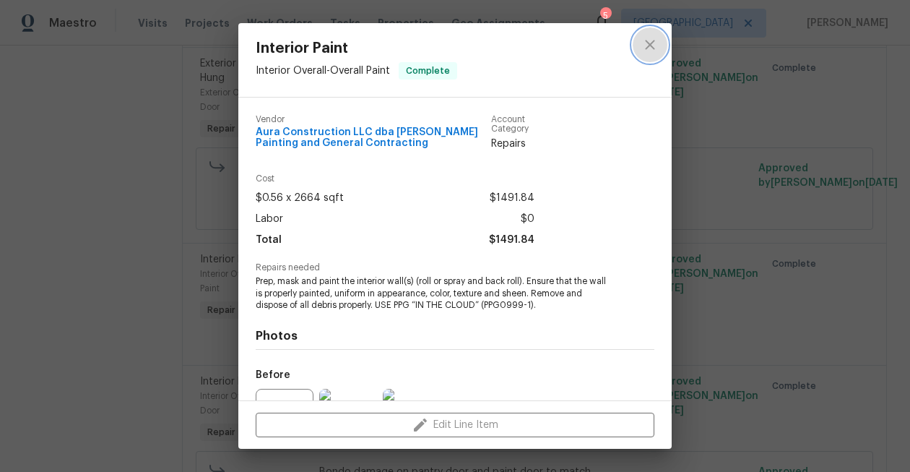
click at [657, 46] on icon "close" at bounding box center [650, 44] width 17 height 17
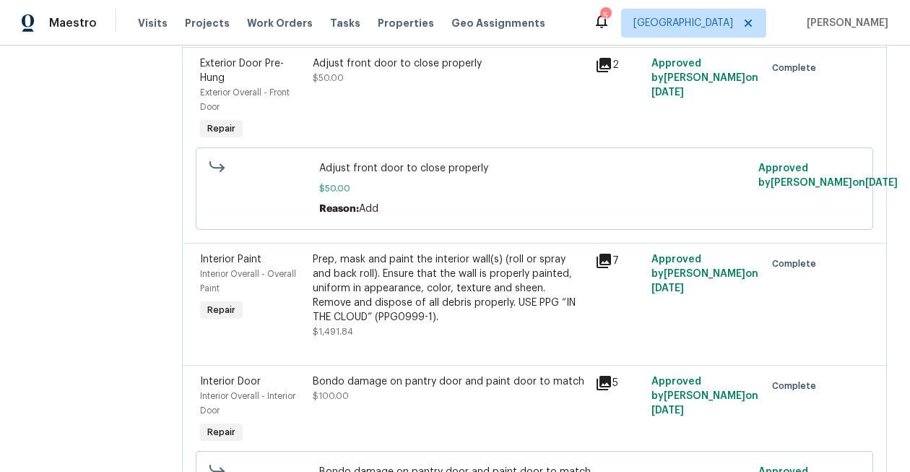
scroll to position [0, 0]
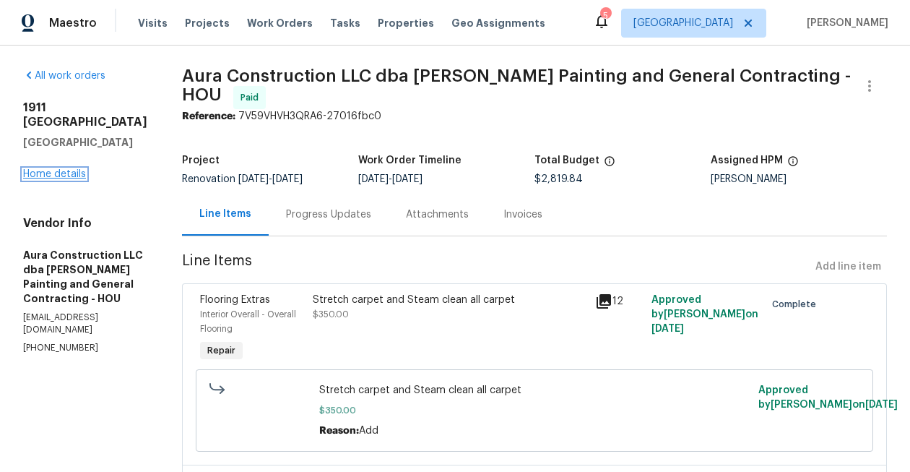
click at [67, 179] on link "Home details" at bounding box center [54, 174] width 63 height 10
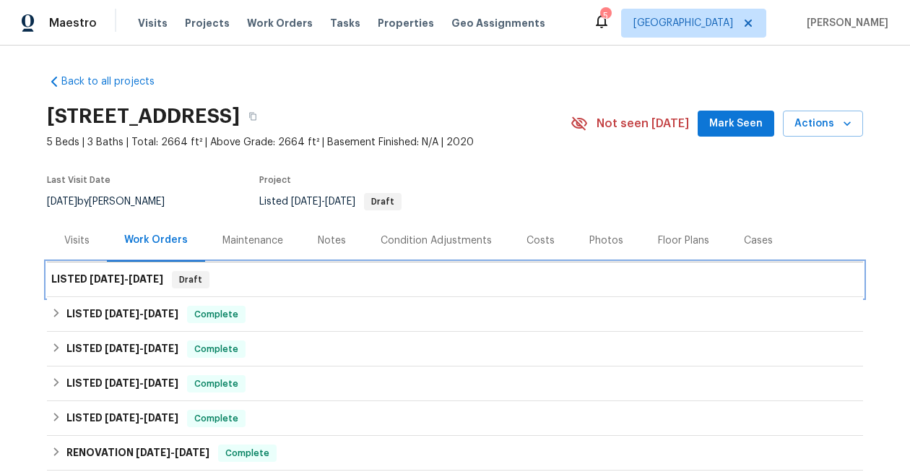
click at [131, 275] on span "9/18/25 - 9/22/25" at bounding box center [127, 279] width 74 height 10
click at [82, 276] on h6 "LISTED 9/18/25 - 9/22/25" at bounding box center [107, 279] width 112 height 17
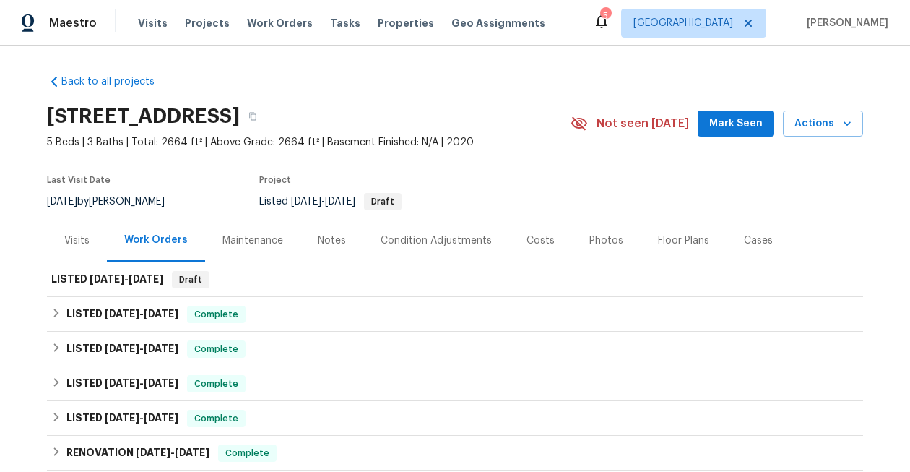
click at [611, 22] on icon at bounding box center [601, 20] width 17 height 17
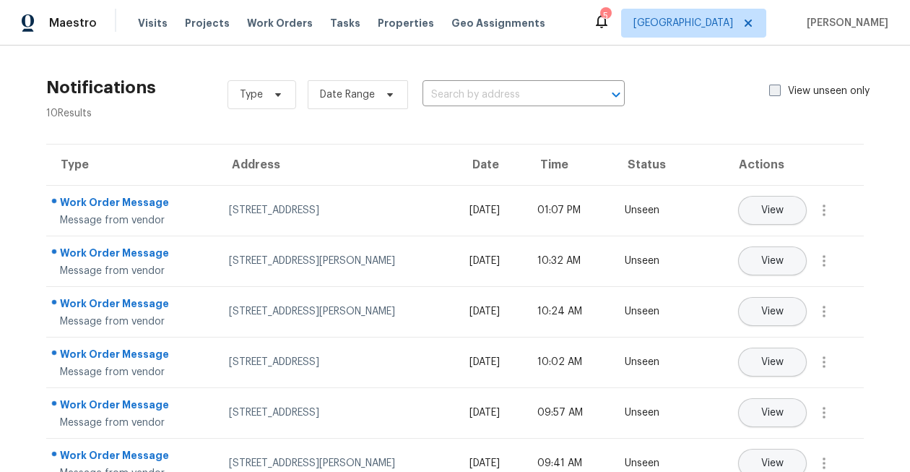
click at [777, 93] on span at bounding box center [775, 91] width 12 height 12
click at [777, 93] on input "View unseen only" at bounding box center [773, 88] width 9 height 9
checkbox input "true"
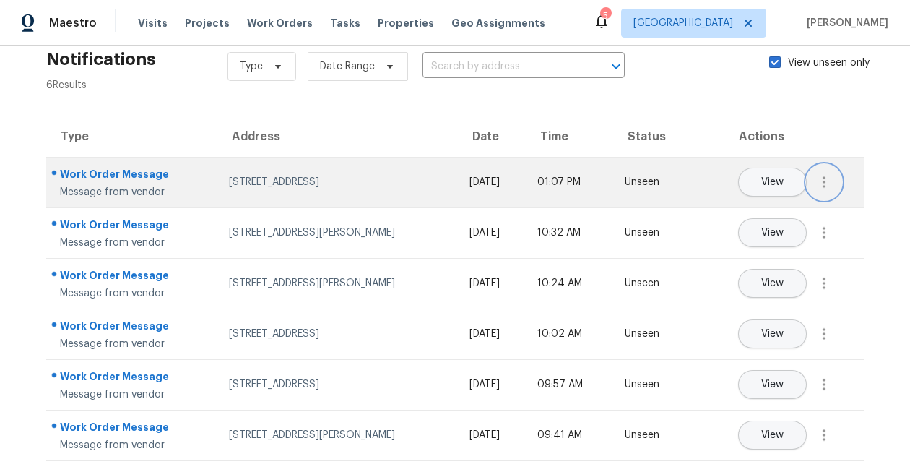
click at [821, 189] on icon "button" at bounding box center [824, 181] width 17 height 17
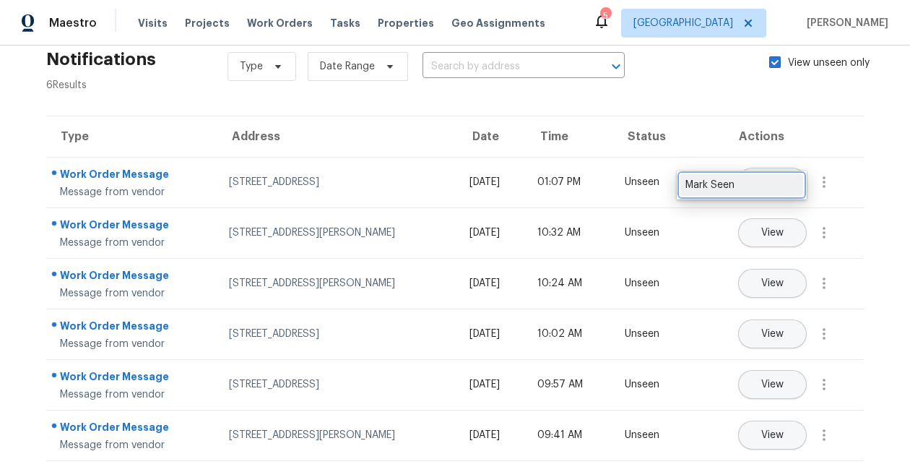
click at [790, 191] on div "Mark Seen" at bounding box center [742, 185] width 113 height 14
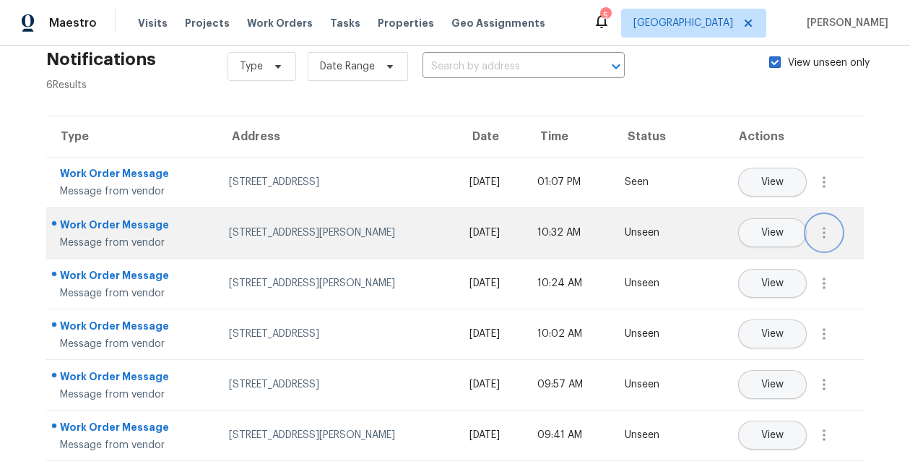
click at [825, 226] on icon "button" at bounding box center [824, 232] width 17 height 17
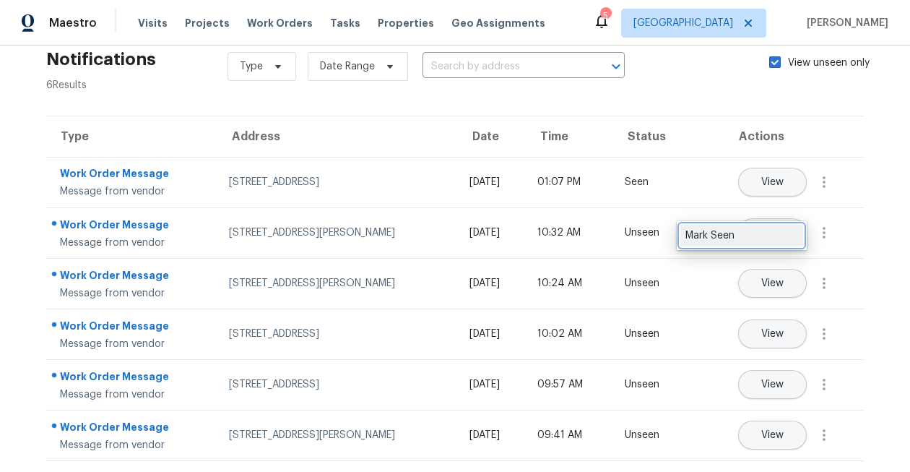
click at [779, 236] on div "Mark Seen" at bounding box center [742, 235] width 113 height 14
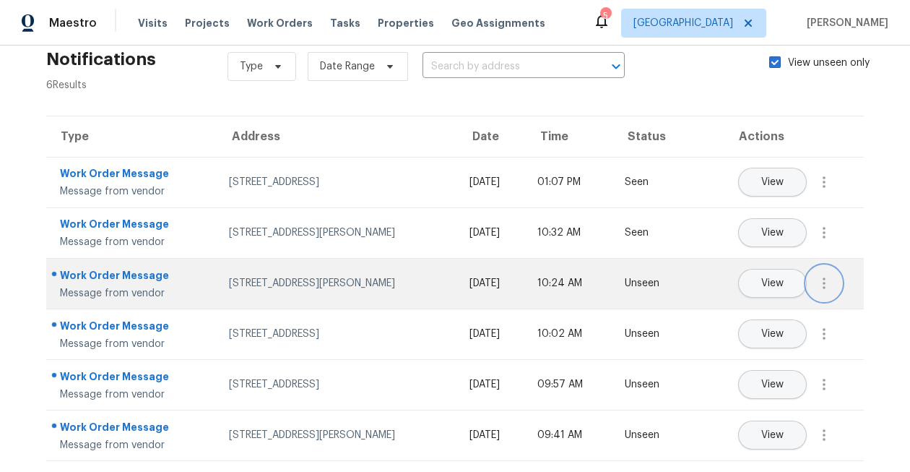
click at [825, 284] on icon "button" at bounding box center [824, 283] width 17 height 17
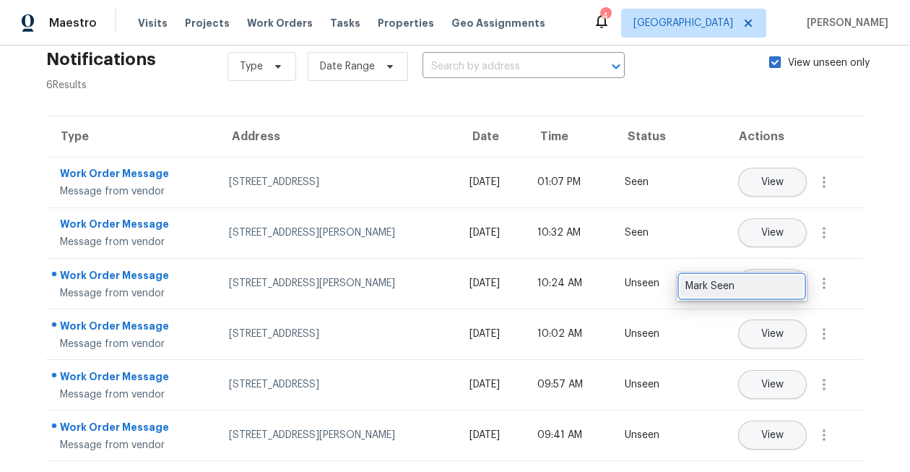
click at [772, 288] on div "Mark Seen" at bounding box center [742, 286] width 113 height 14
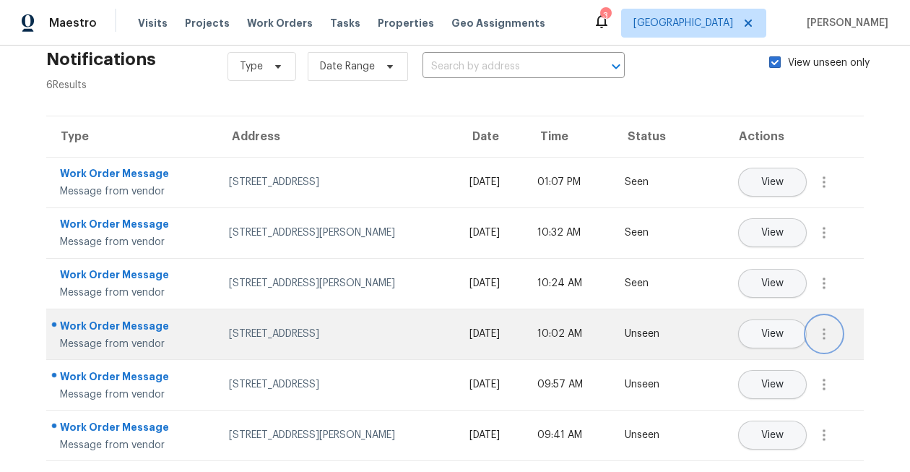
click at [830, 332] on icon "button" at bounding box center [824, 333] width 17 height 17
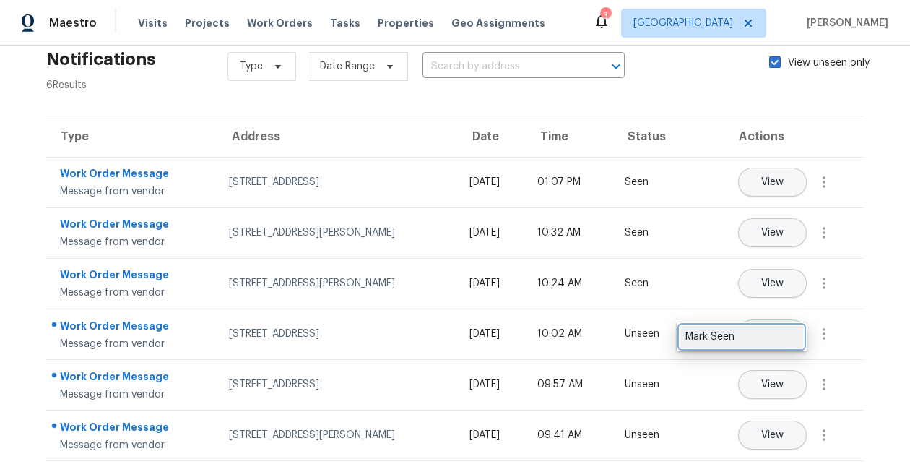
click at [782, 339] on div "Mark Seen" at bounding box center [742, 336] width 113 height 14
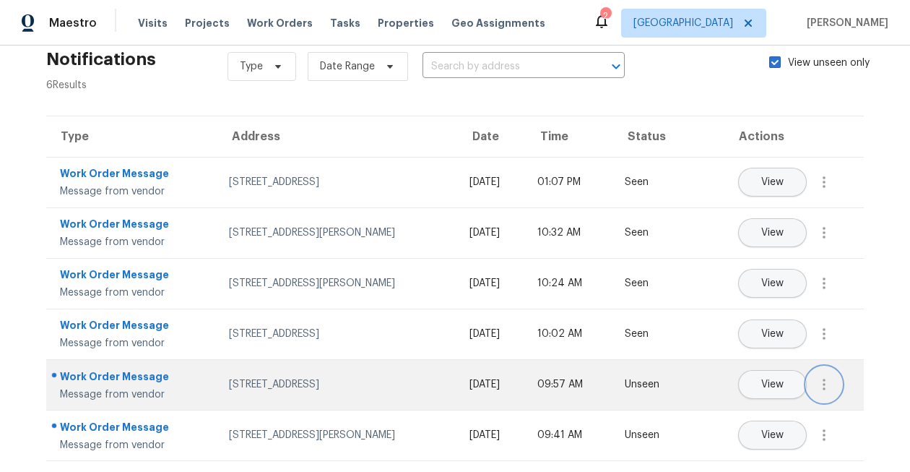
click at [821, 379] on icon "button" at bounding box center [824, 384] width 17 height 17
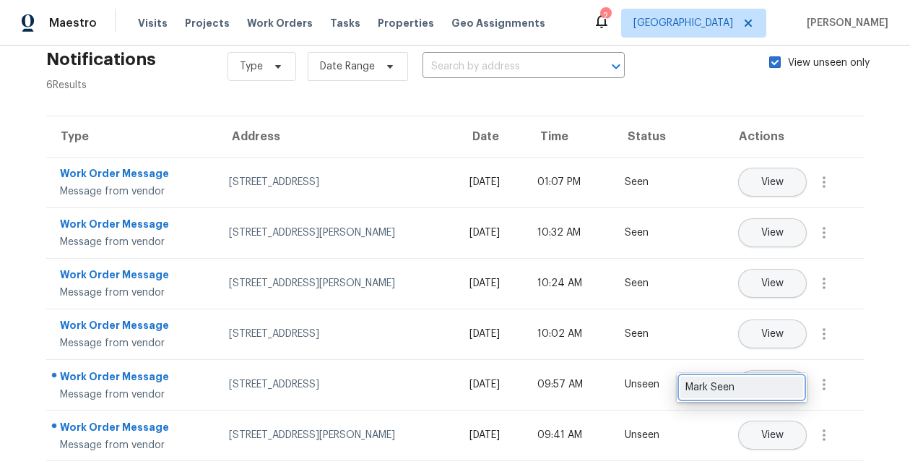
click at [753, 379] on link "Mark Seen" at bounding box center [742, 387] width 123 height 22
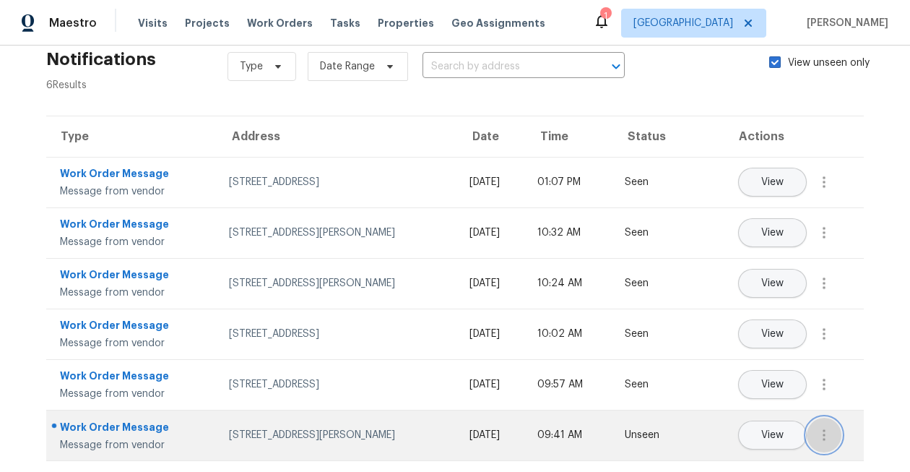
click at [827, 436] on icon "button" at bounding box center [824, 434] width 17 height 17
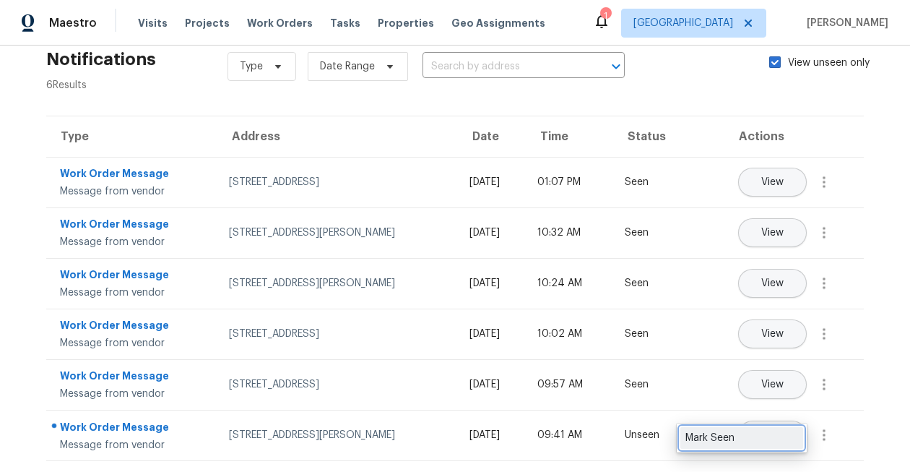
click at [760, 436] on div "Mark Seen" at bounding box center [742, 438] width 113 height 14
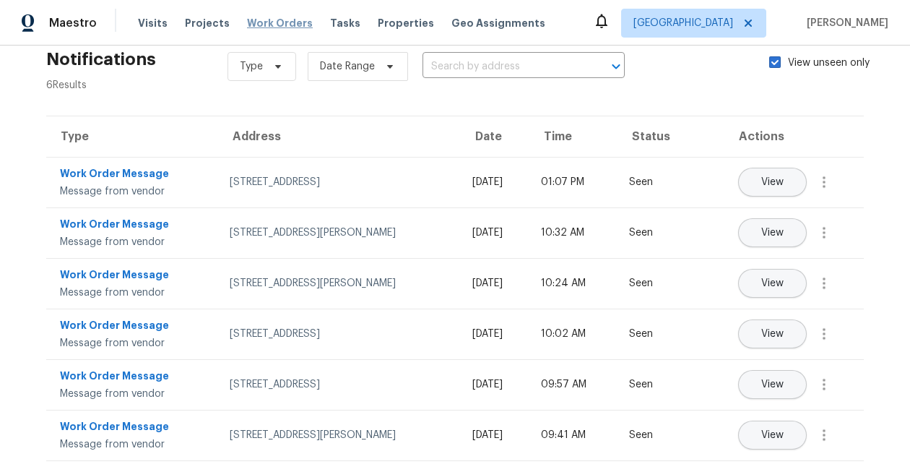
click at [277, 18] on span "Work Orders" at bounding box center [280, 23] width 66 height 14
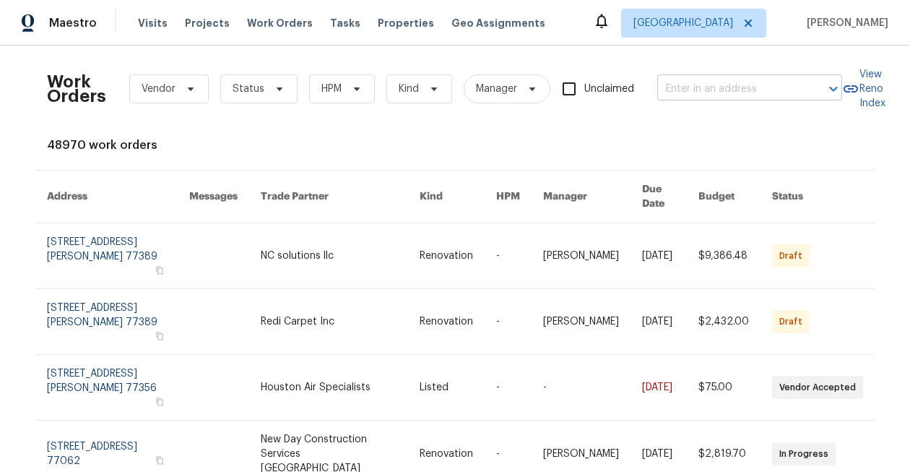
click at [702, 94] on input "text" at bounding box center [729, 89] width 144 height 22
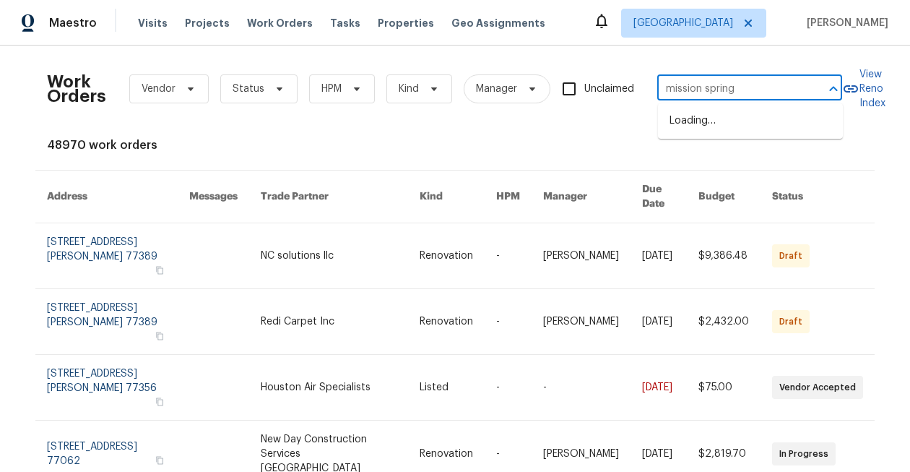
type input "mission springs"
click at [739, 157] on li "1571 Mission Springs Dr, Katy, TX 77450" at bounding box center [750, 145] width 185 height 24
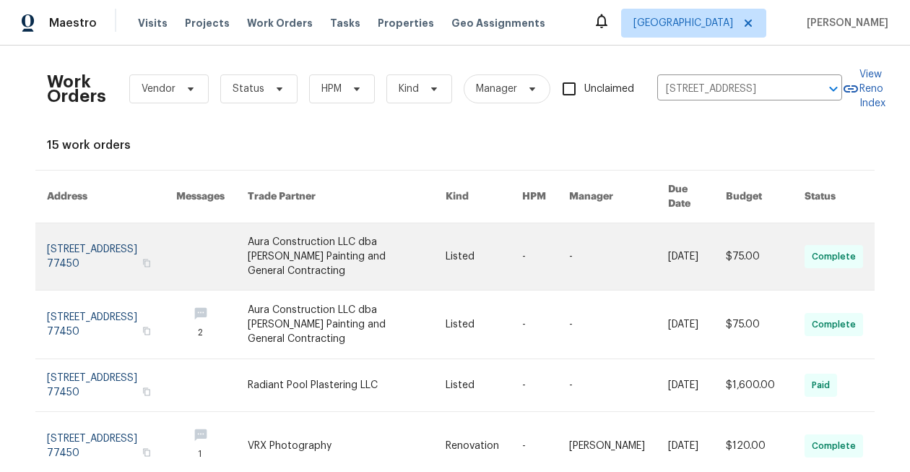
click at [110, 238] on link at bounding box center [111, 256] width 129 height 66
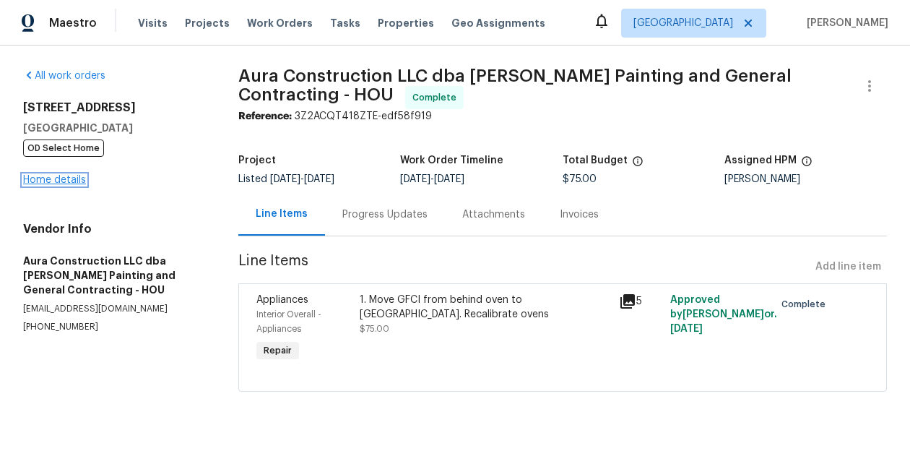
click at [70, 177] on link "Home details" at bounding box center [54, 180] width 63 height 10
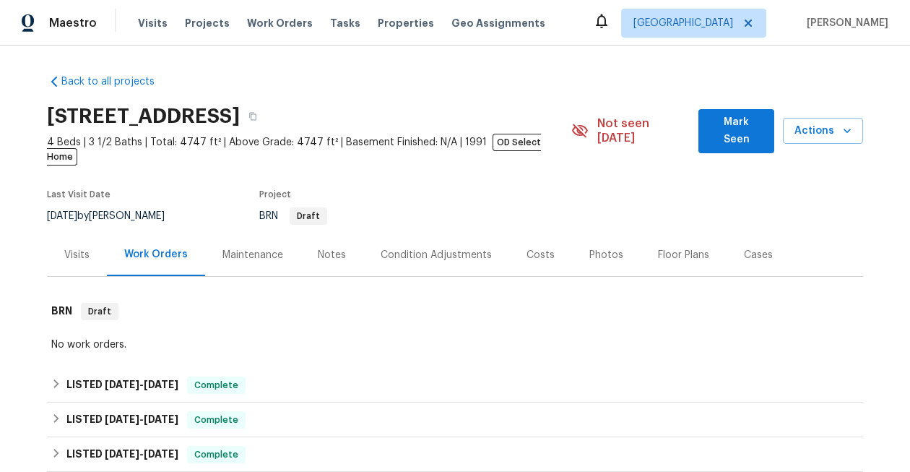
click at [348, 236] on div "Notes" at bounding box center [332, 254] width 63 height 43
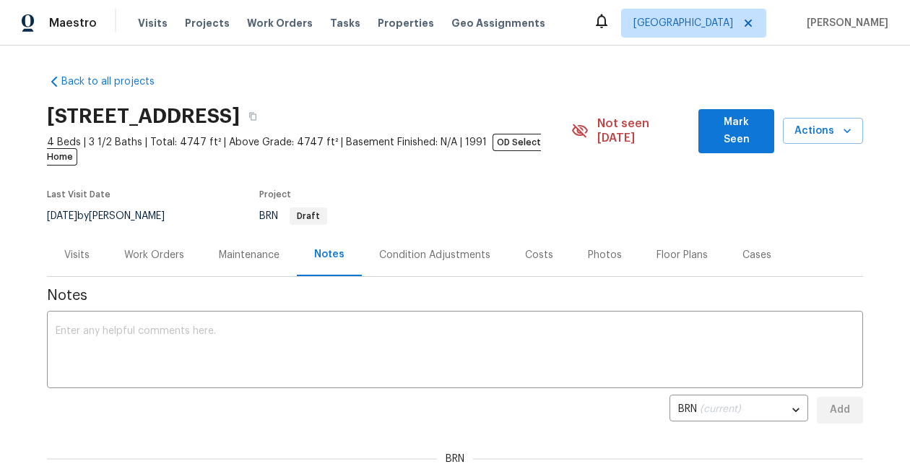
click at [160, 248] on div "Work Orders" at bounding box center [154, 255] width 60 height 14
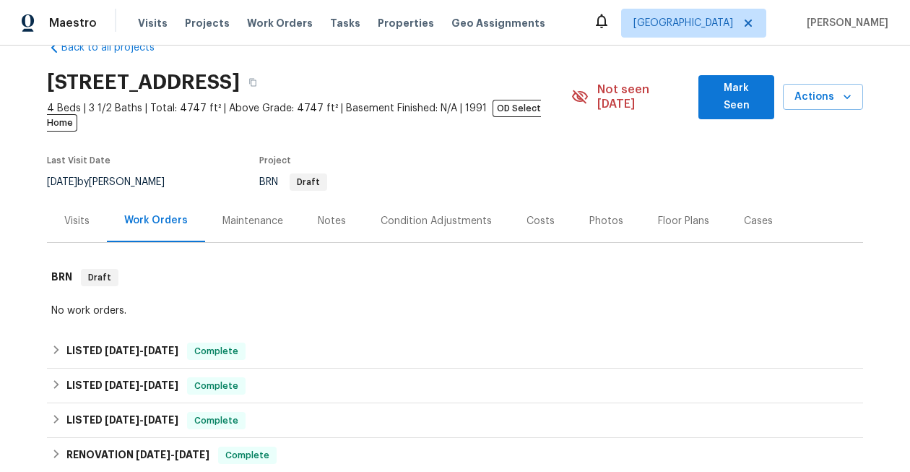
scroll to position [44, 0]
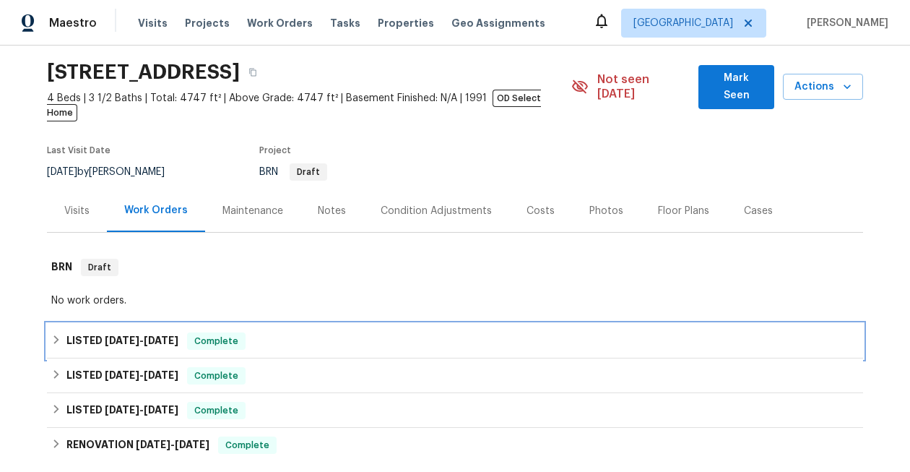
click at [152, 335] on span "9/12/25" at bounding box center [161, 340] width 35 height 10
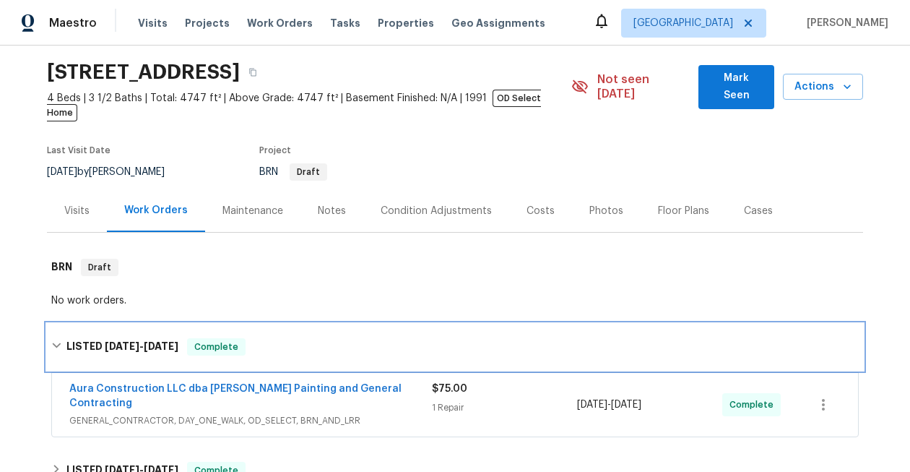
click at [152, 338] on h6 "LISTED 9/11/25 - 9/12/25" at bounding box center [122, 346] width 112 height 17
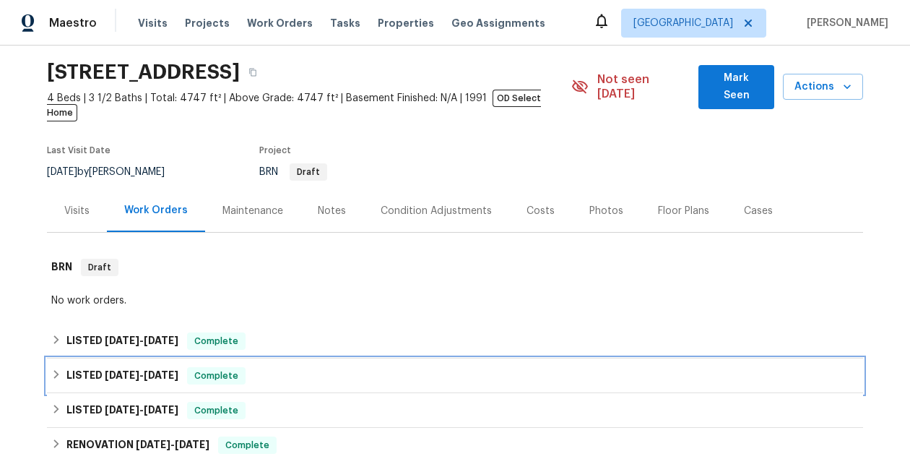
click at [152, 370] on span "9/11/25" at bounding box center [161, 375] width 35 height 10
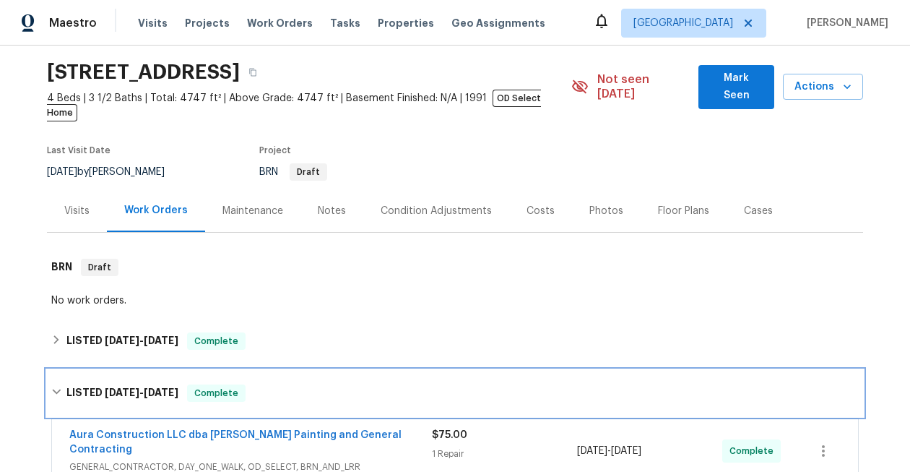
click at [152, 370] on div "LISTED 9/10/25 - 9/11/25 Complete" at bounding box center [455, 393] width 816 height 46
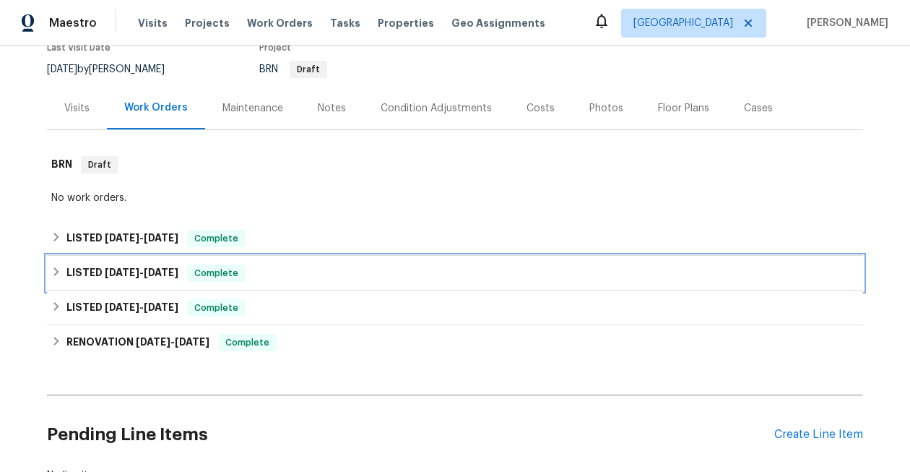
scroll to position [170, 0]
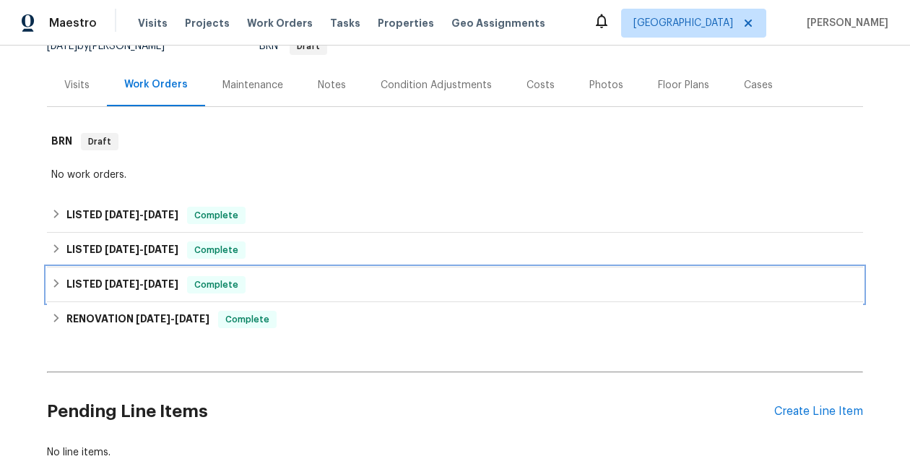
click at [143, 279] on span "8/30/25 - 9/2/25" at bounding box center [142, 284] width 74 height 10
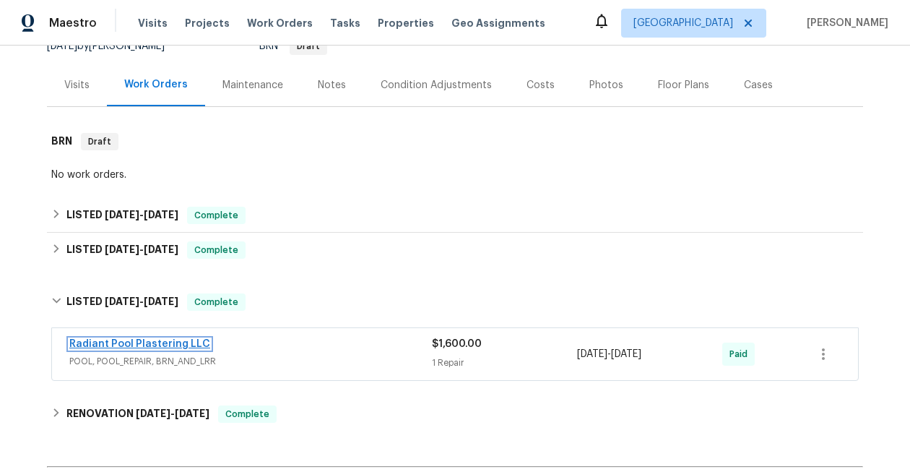
click at [160, 339] on link "Radiant Pool Plastering LLC" at bounding box center [139, 344] width 141 height 10
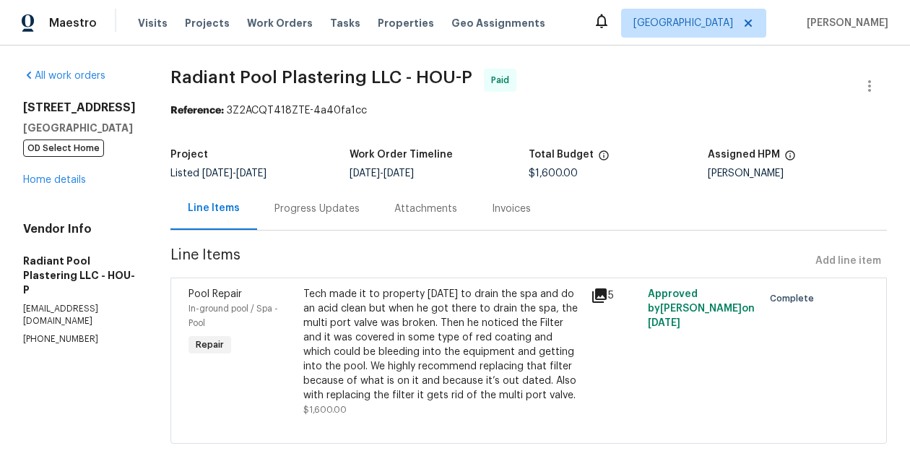
click at [343, 213] on div "Progress Updates" at bounding box center [317, 209] width 85 height 14
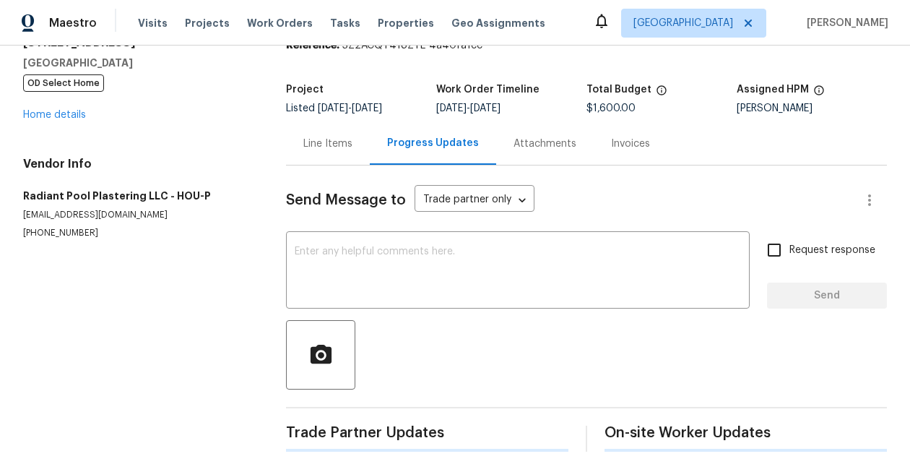
scroll to position [65, 0]
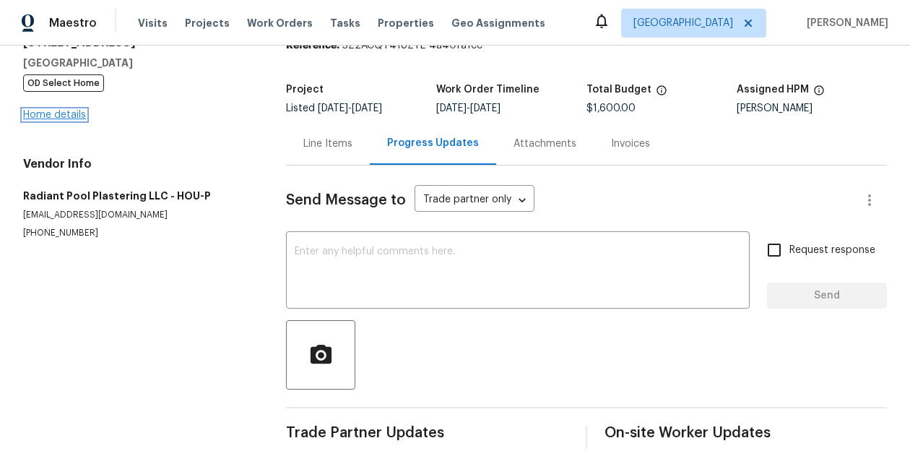
click at [55, 116] on link "Home details" at bounding box center [54, 115] width 63 height 10
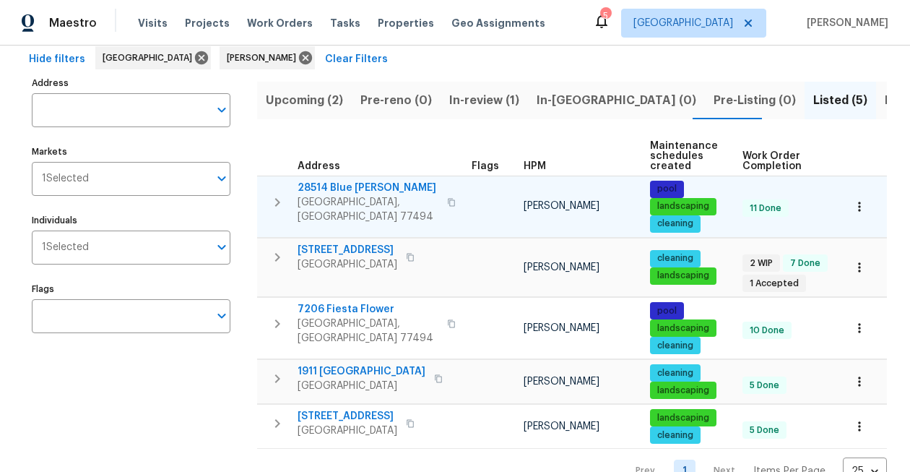
scroll to position [104, 0]
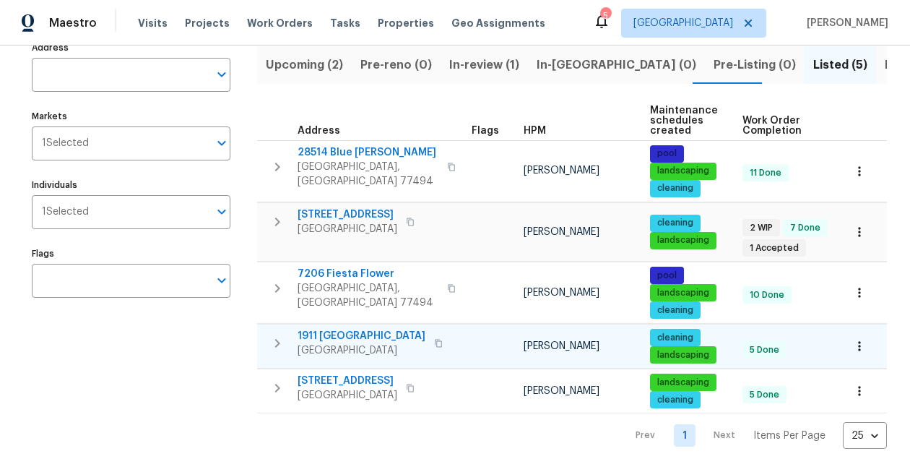
click at [873, 350] on button "button" at bounding box center [860, 346] width 32 height 32
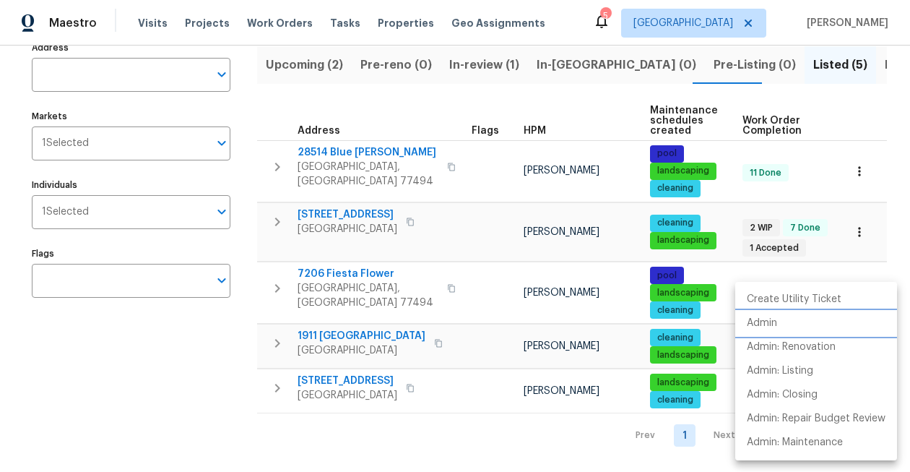
click at [819, 324] on li "Admin" at bounding box center [817, 323] width 162 height 24
